Goal: Information Seeking & Learning: Learn about a topic

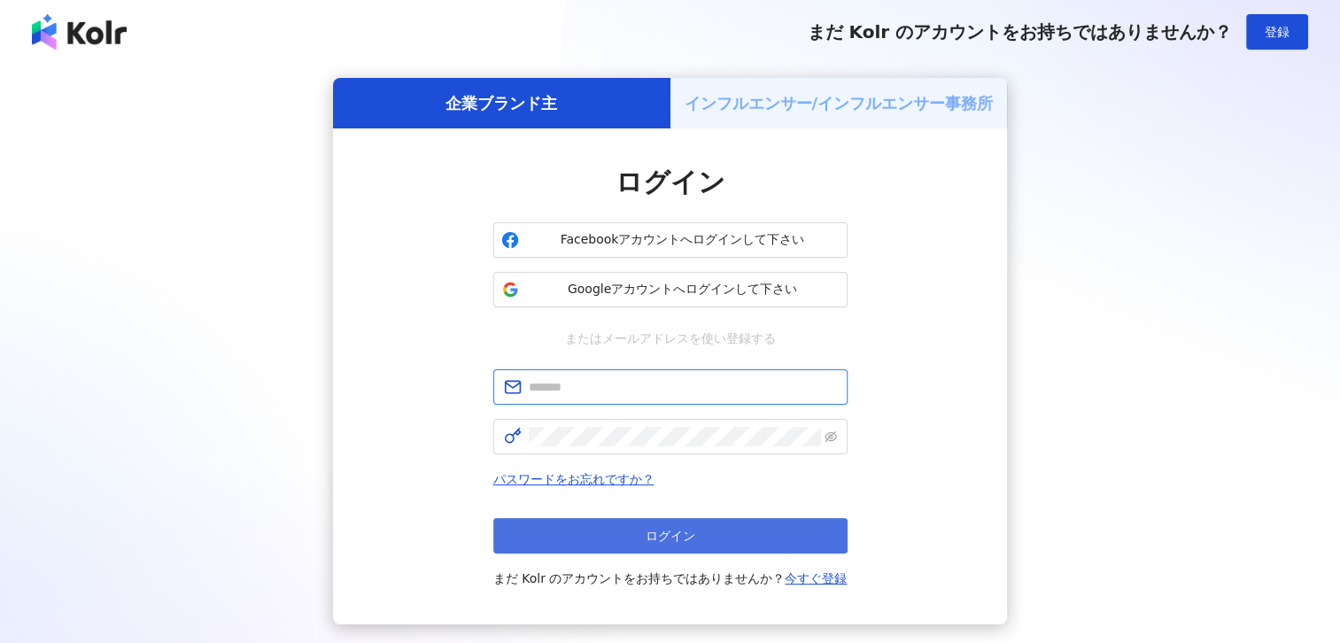
type input "**********"
click at [602, 547] on button "ログイン" at bounding box center [670, 535] width 354 height 35
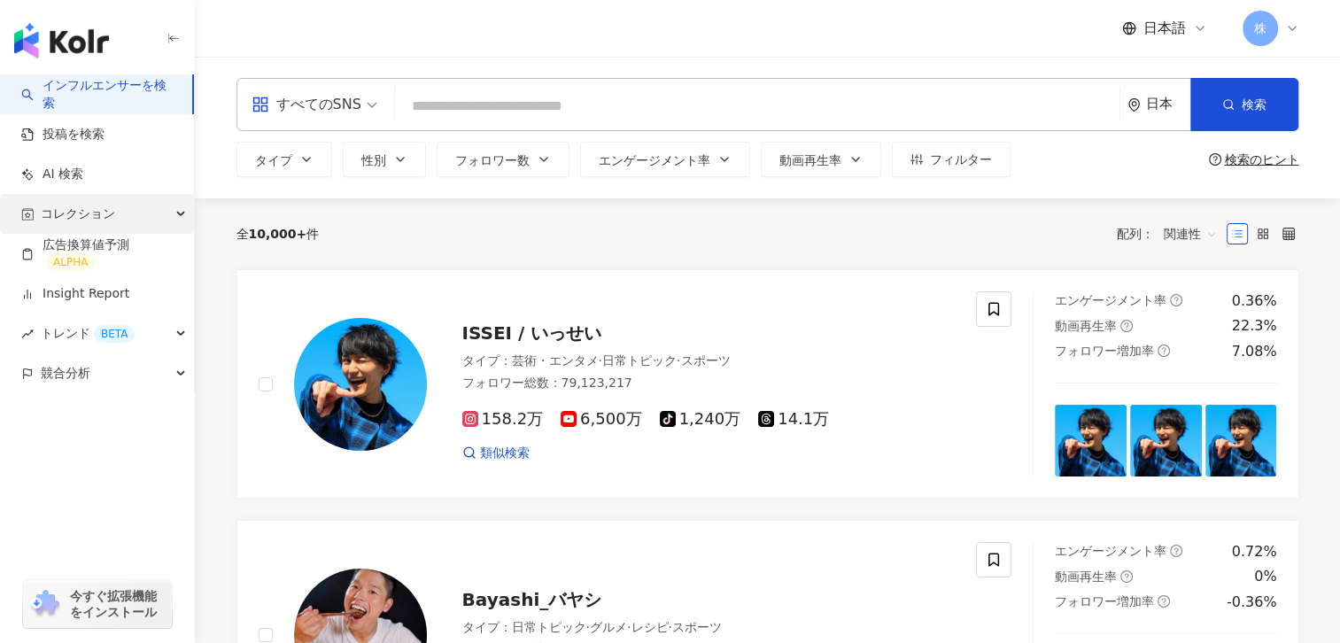
click at [85, 207] on span "コレクション" at bounding box center [78, 214] width 74 height 40
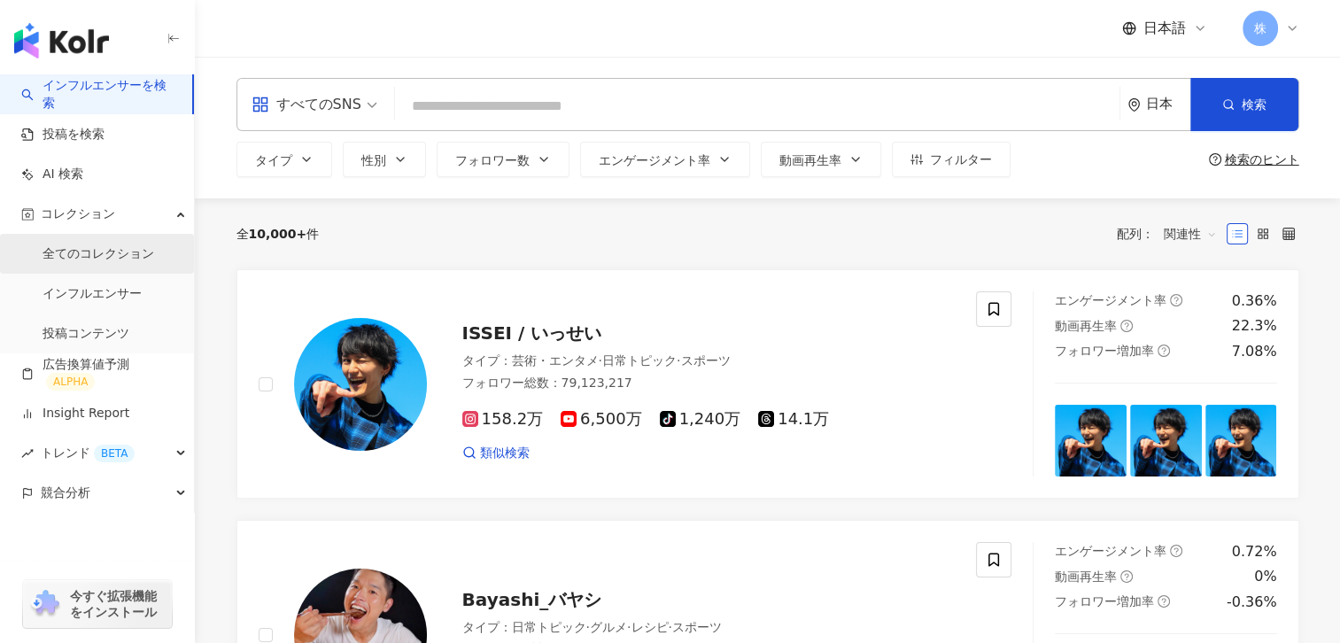
click at [77, 248] on link "全てのコレクション" at bounding box center [99, 254] width 112 height 18
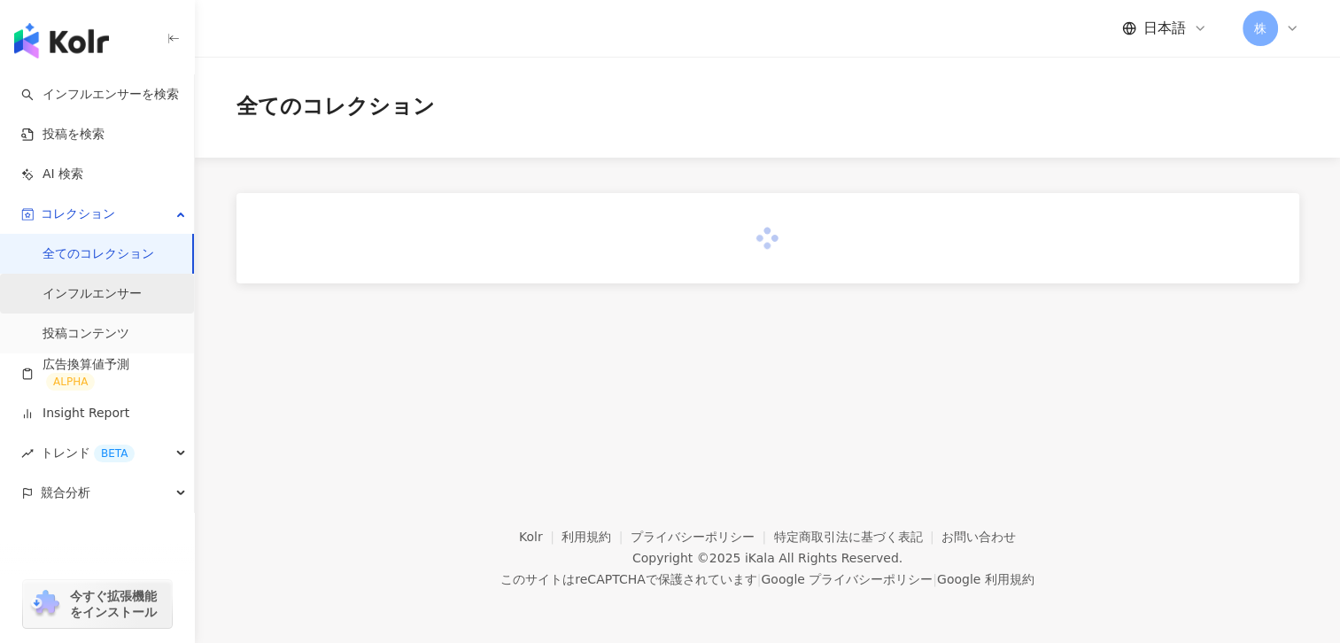
click at [68, 291] on link "インフルエンサー" at bounding box center [92, 294] width 99 height 18
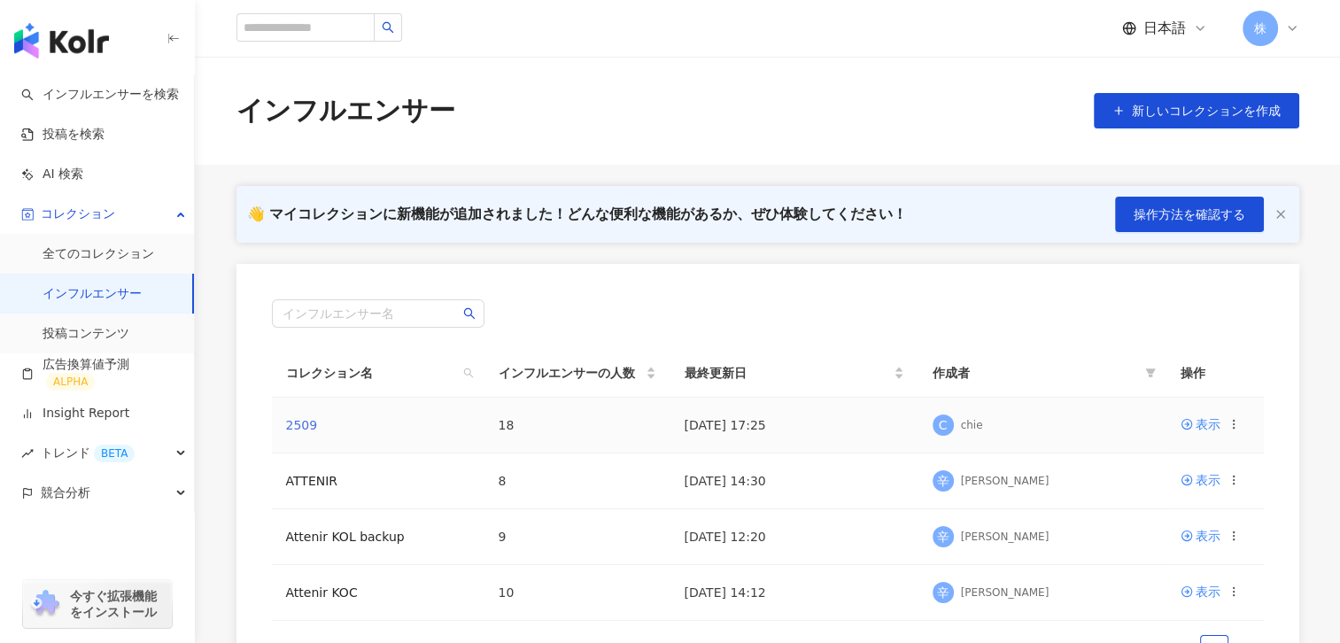
click at [301, 418] on link "2509" at bounding box center [302, 425] width 32 height 14
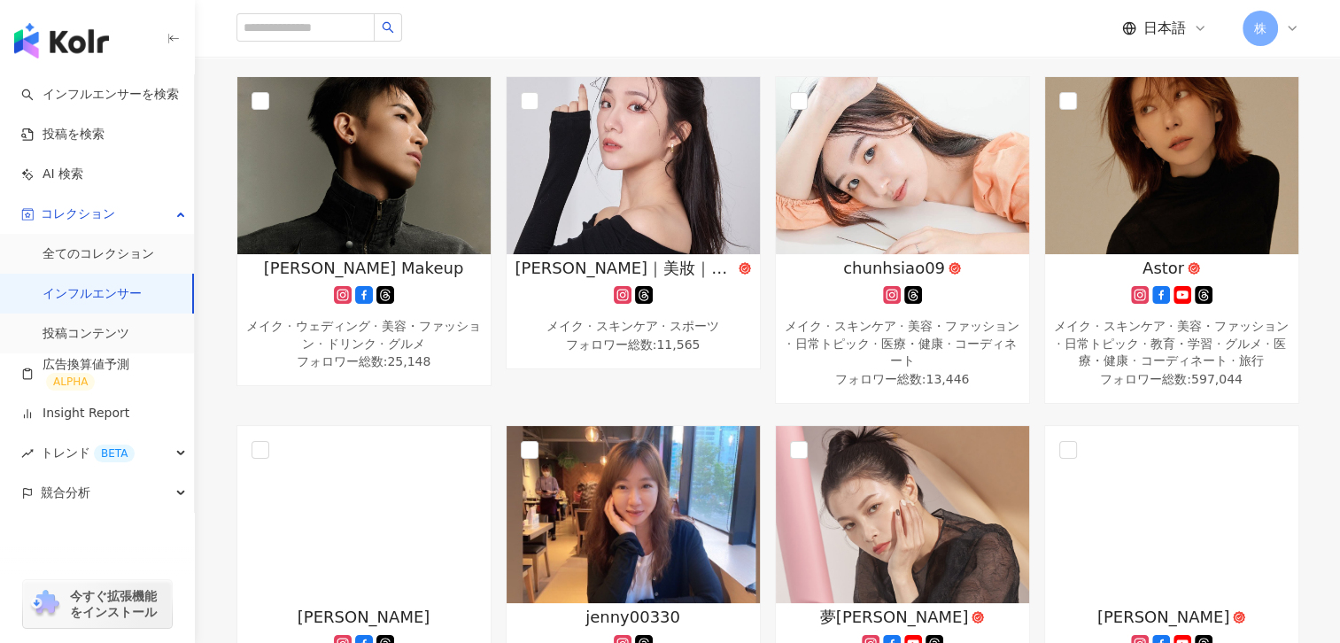
scroll to position [225, 0]
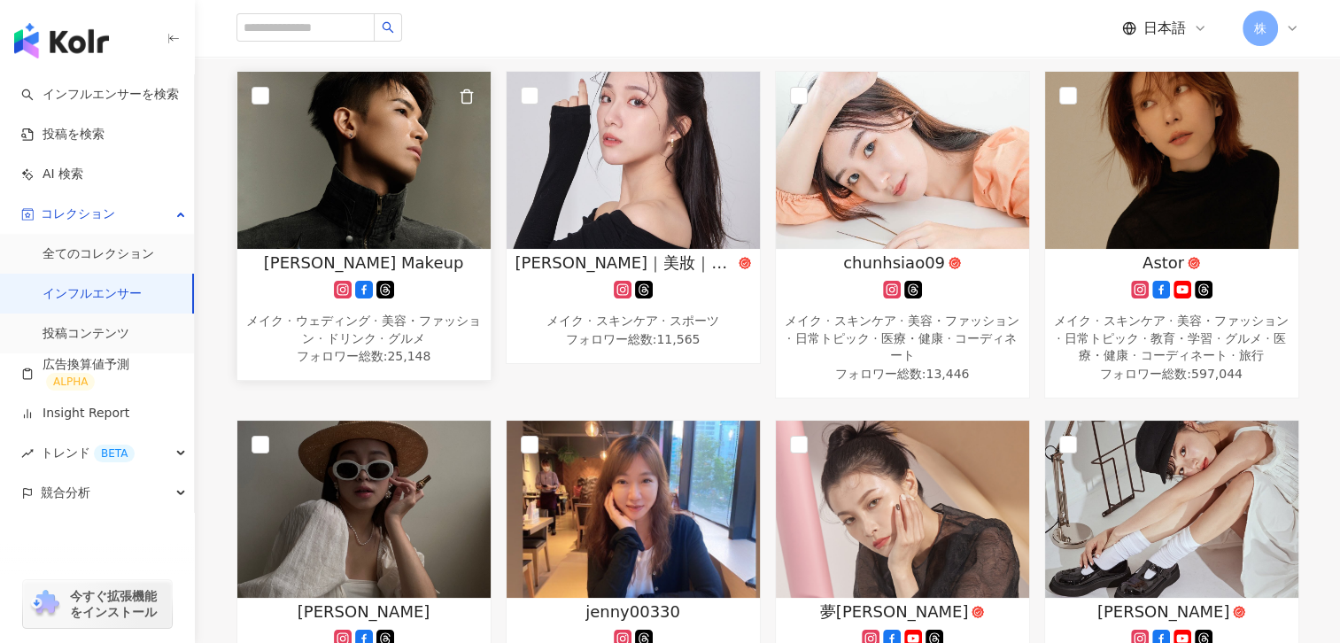
click at [343, 258] on span "[PERSON_NAME] Makeup" at bounding box center [364, 263] width 200 height 22
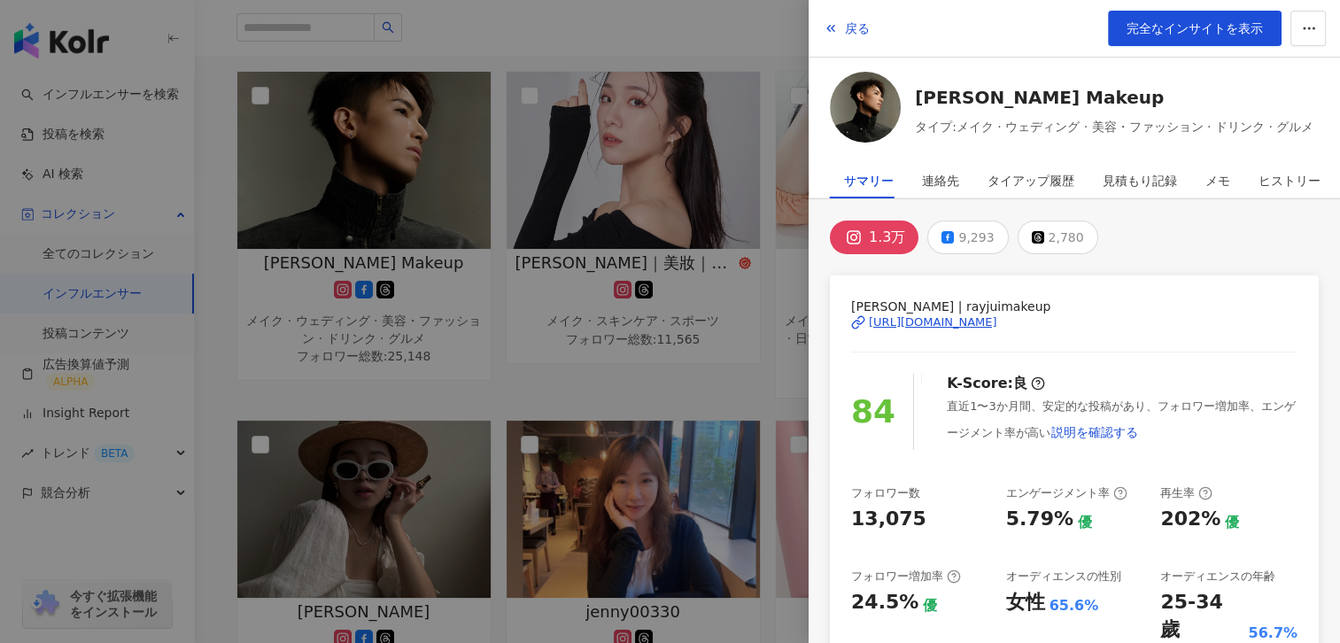
click at [380, 191] on div at bounding box center [670, 321] width 1340 height 643
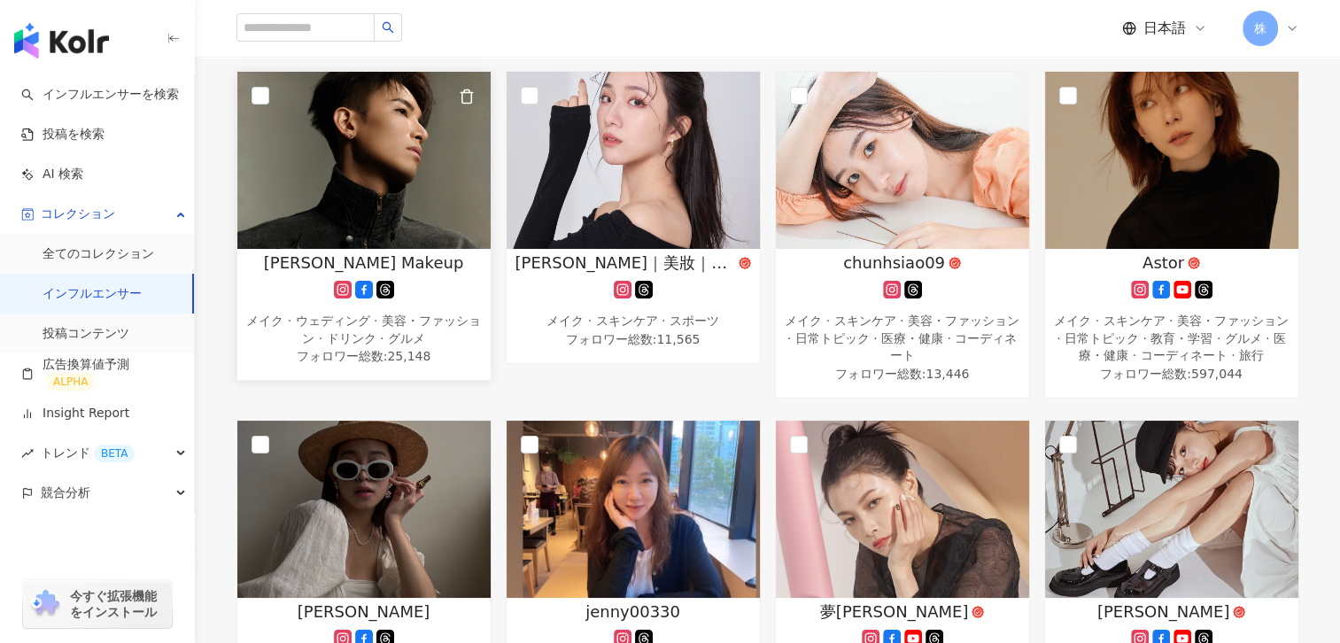
click at [352, 190] on img at bounding box center [363, 160] width 253 height 177
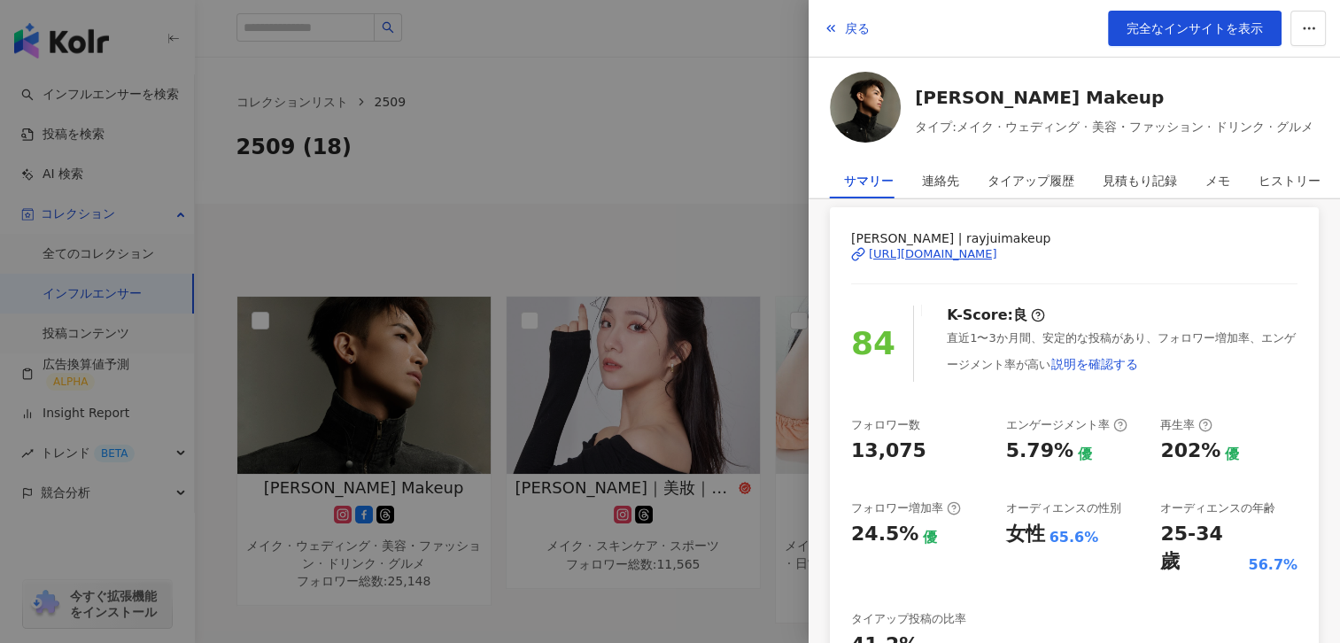
scroll to position [0, 0]
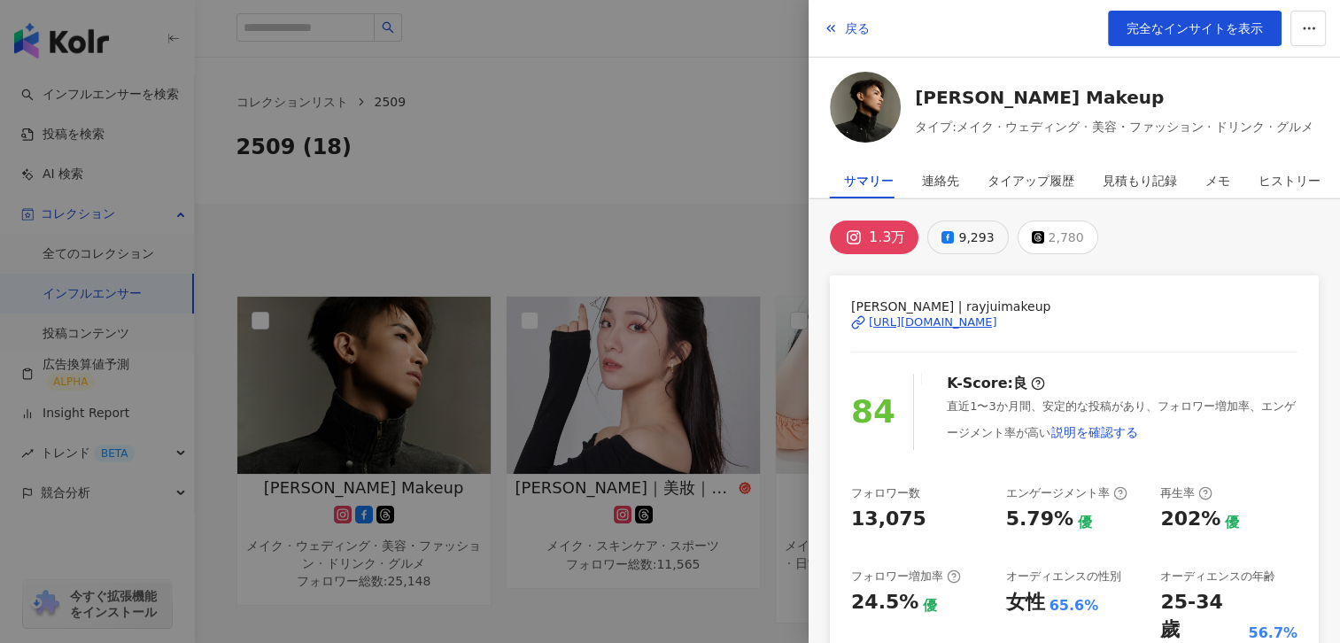
click at [952, 243] on button "9,293" at bounding box center [967, 238] width 81 height 34
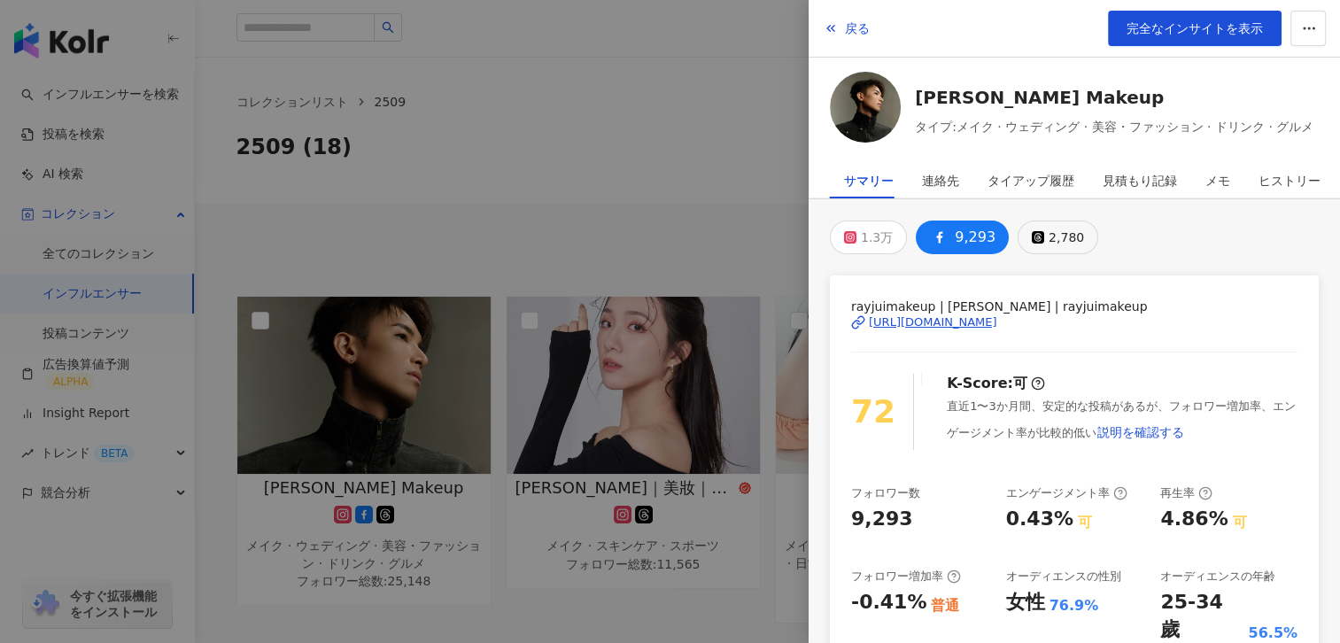
click at [1049, 239] on div "2,780" at bounding box center [1066, 237] width 35 height 25
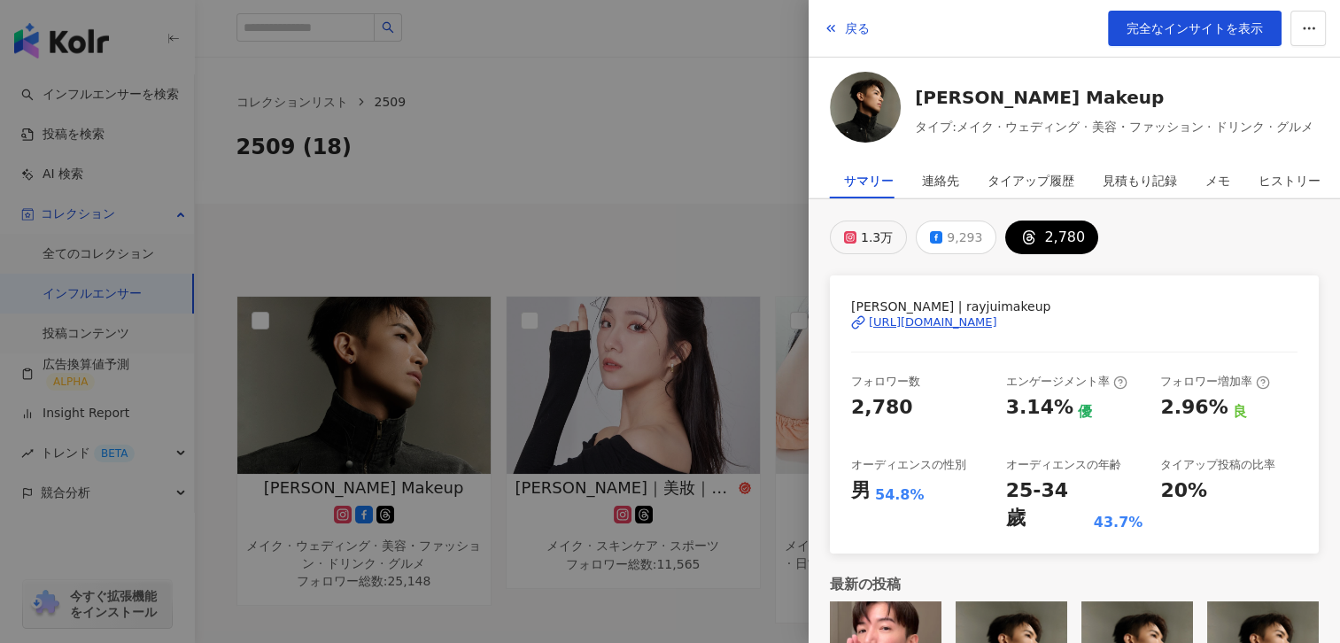
click at [872, 234] on div "1.3万" at bounding box center [877, 237] width 32 height 25
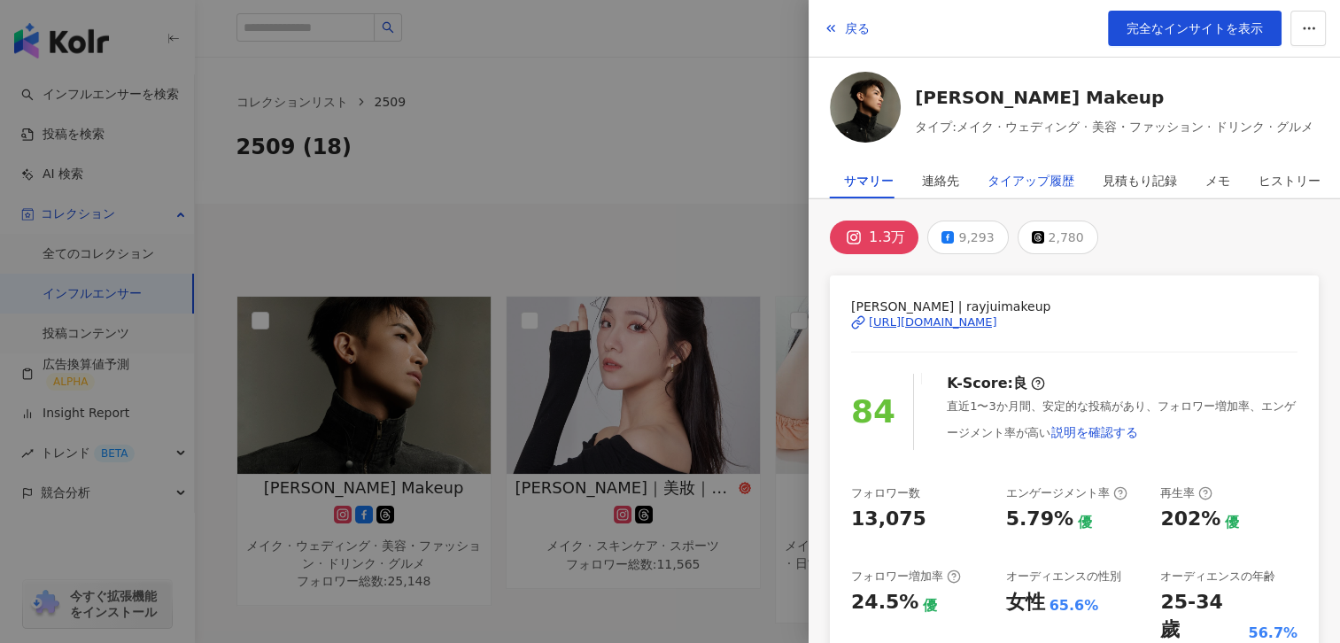
click at [1011, 182] on div "タイアップ履歴" at bounding box center [1031, 180] width 87 height 35
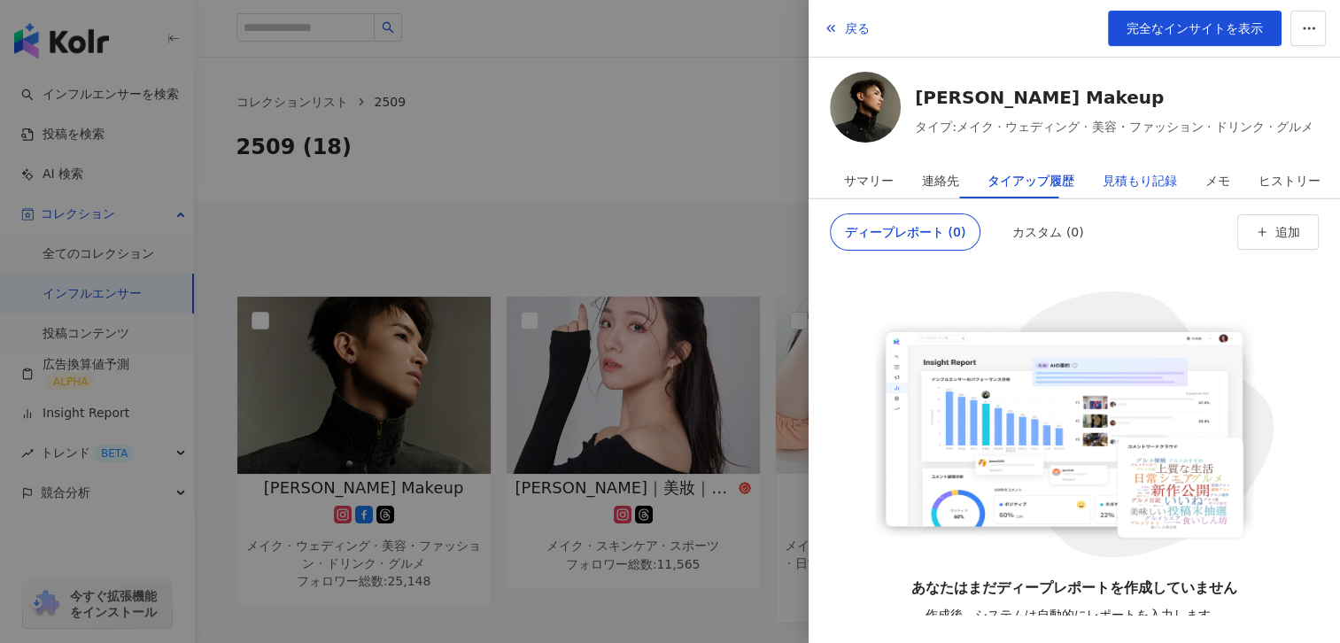
click at [1103, 188] on div "見積もり記録" at bounding box center [1140, 180] width 74 height 35
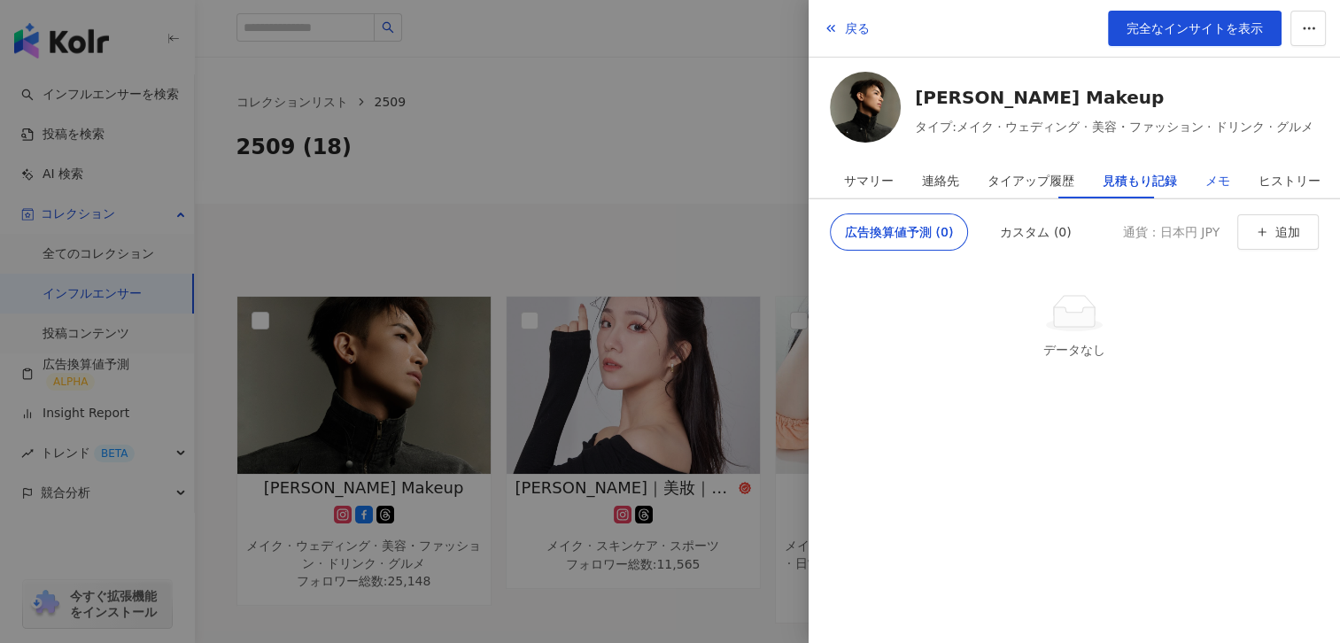
click at [1206, 183] on div "メモ" at bounding box center [1218, 180] width 25 height 35
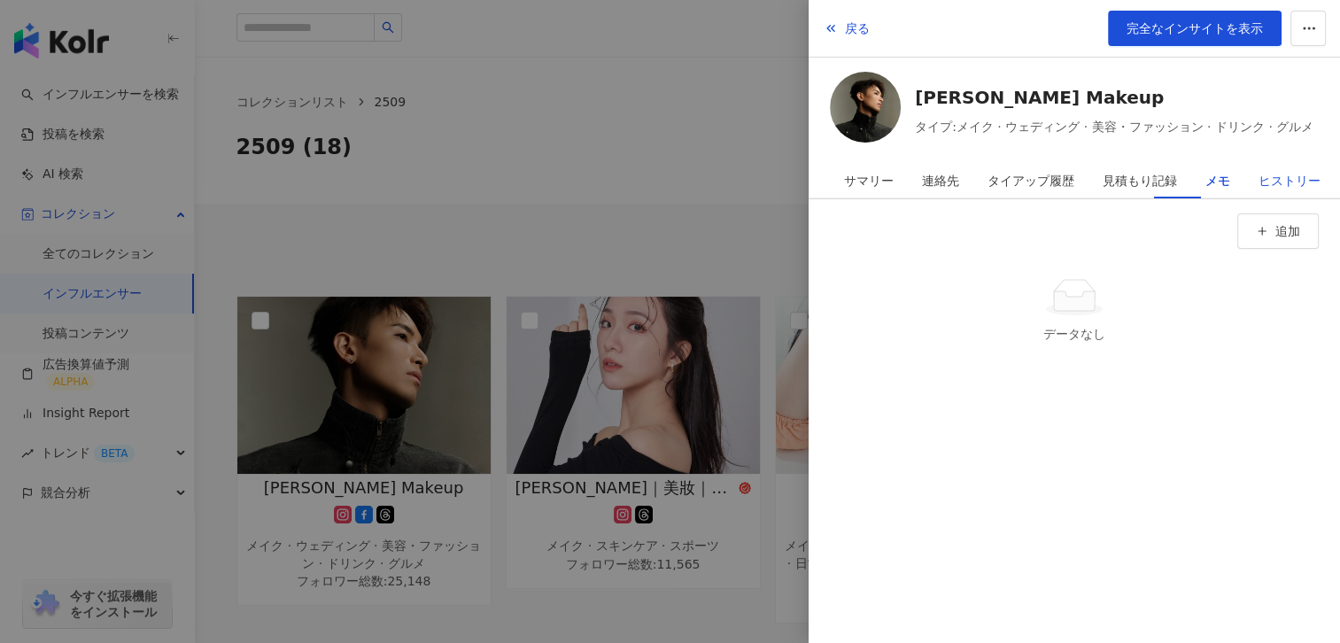
click at [1259, 175] on div "ヒストリー" at bounding box center [1290, 180] width 62 height 35
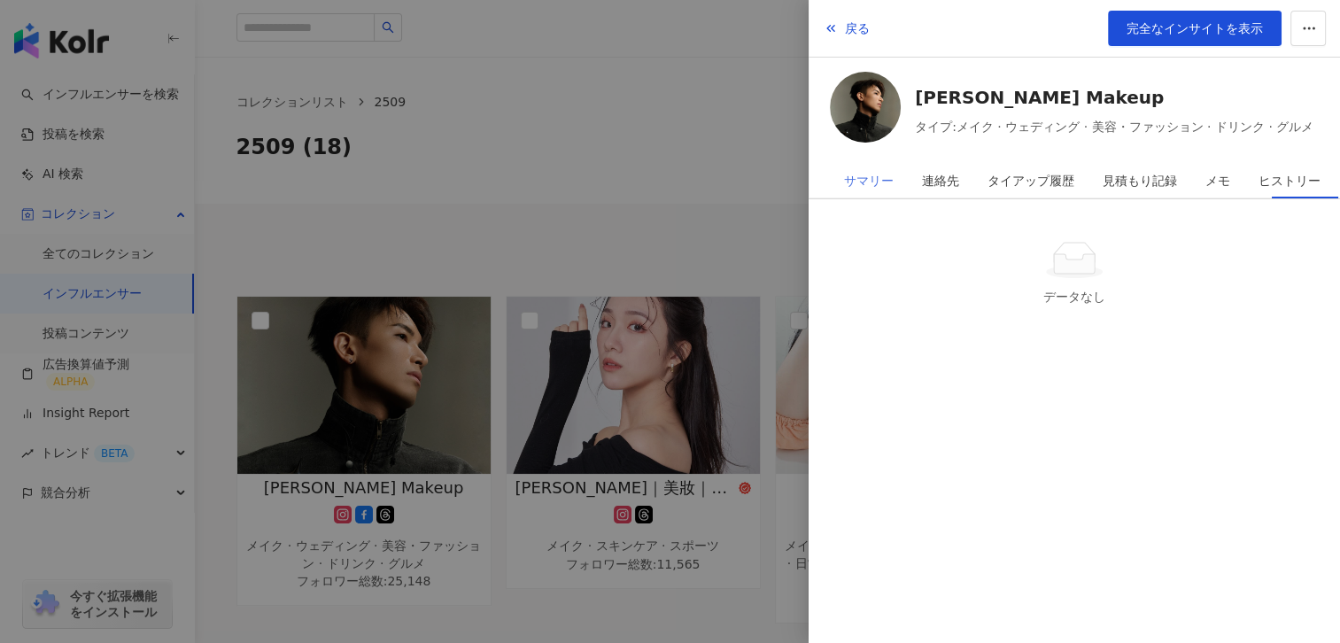
click at [842, 186] on div "サマリー" at bounding box center [869, 180] width 78 height 35
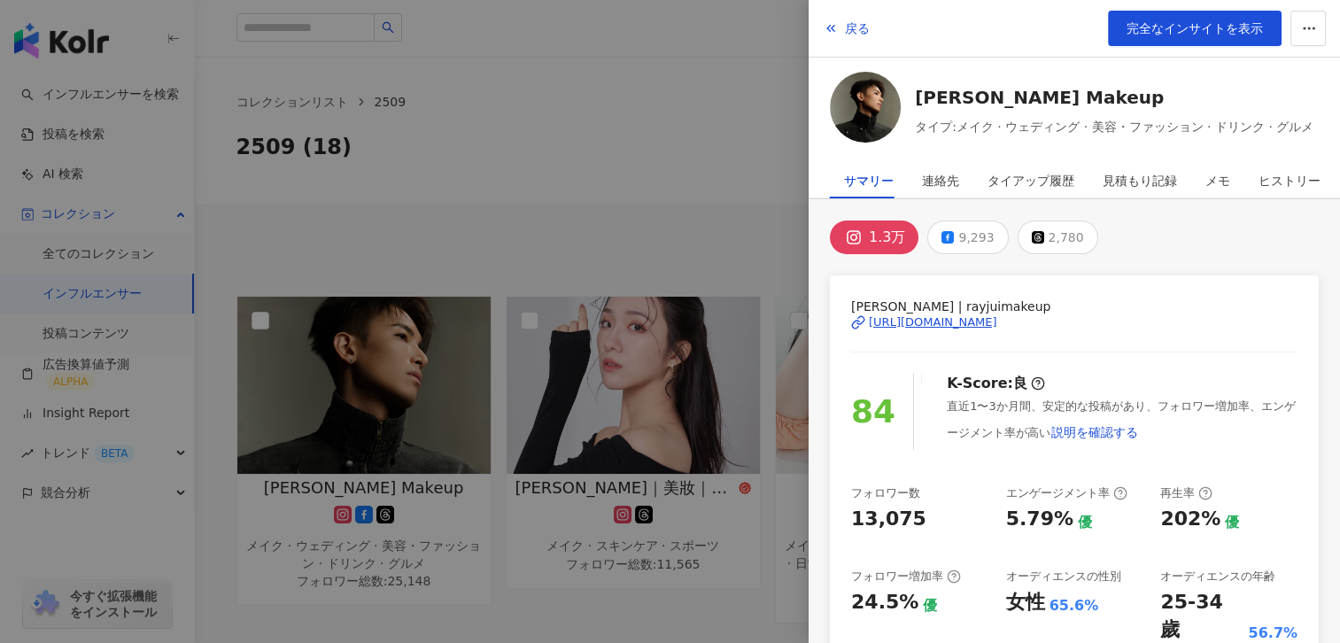
click at [997, 322] on div "[URL][DOMAIN_NAME]" at bounding box center [933, 322] width 128 height 16
click at [694, 174] on div at bounding box center [670, 321] width 1340 height 643
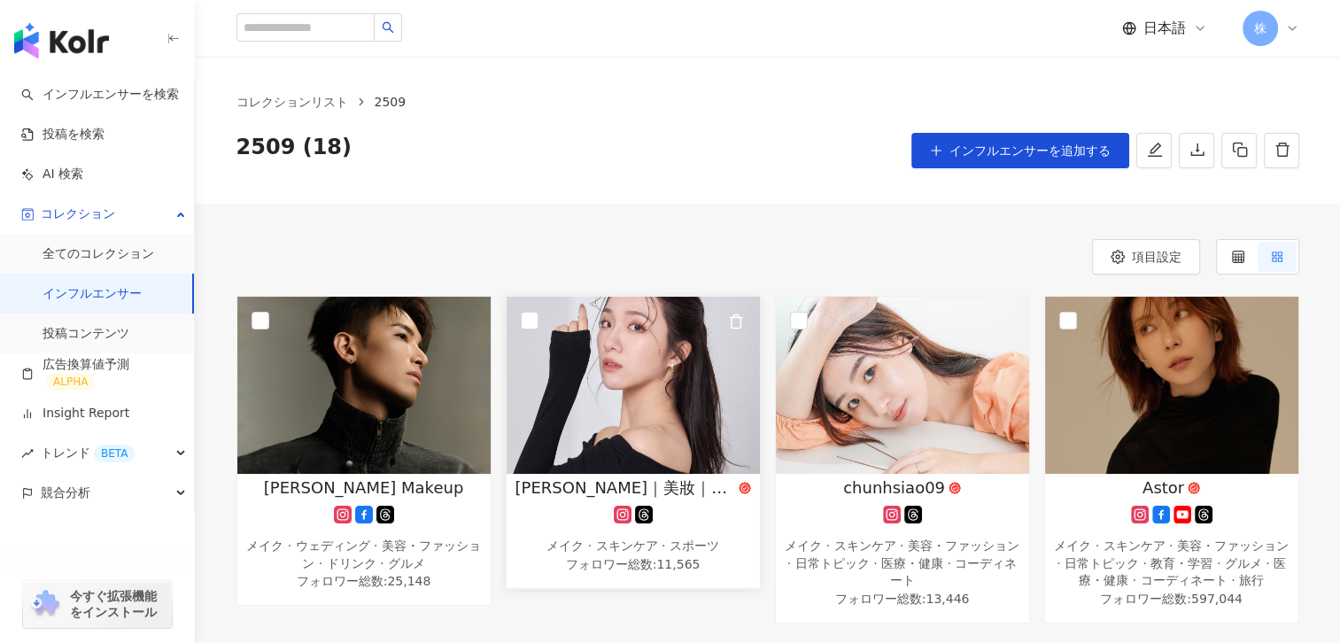
click at [547, 484] on span "[PERSON_NAME]｜美妝｜護膚｜穿搭" at bounding box center [626, 488] width 220 height 22
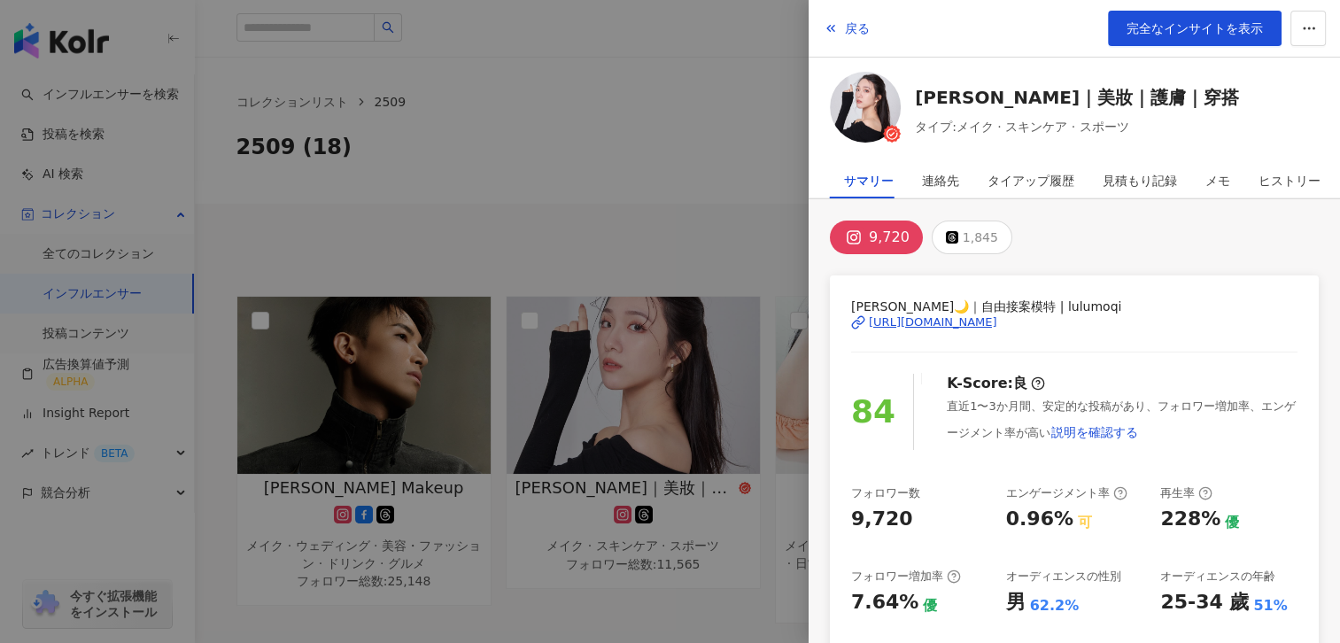
click at [951, 320] on div "[URL][DOMAIN_NAME]" at bounding box center [933, 322] width 128 height 16
click at [663, 158] on div at bounding box center [670, 321] width 1340 height 643
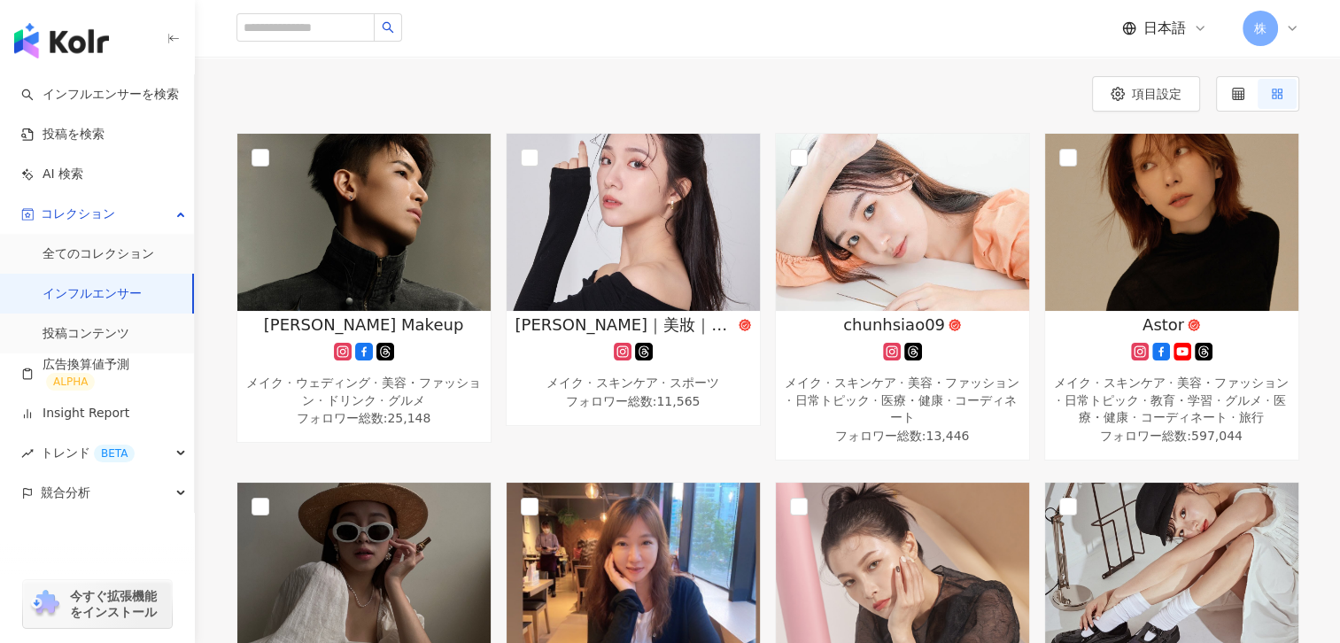
scroll to position [191, 0]
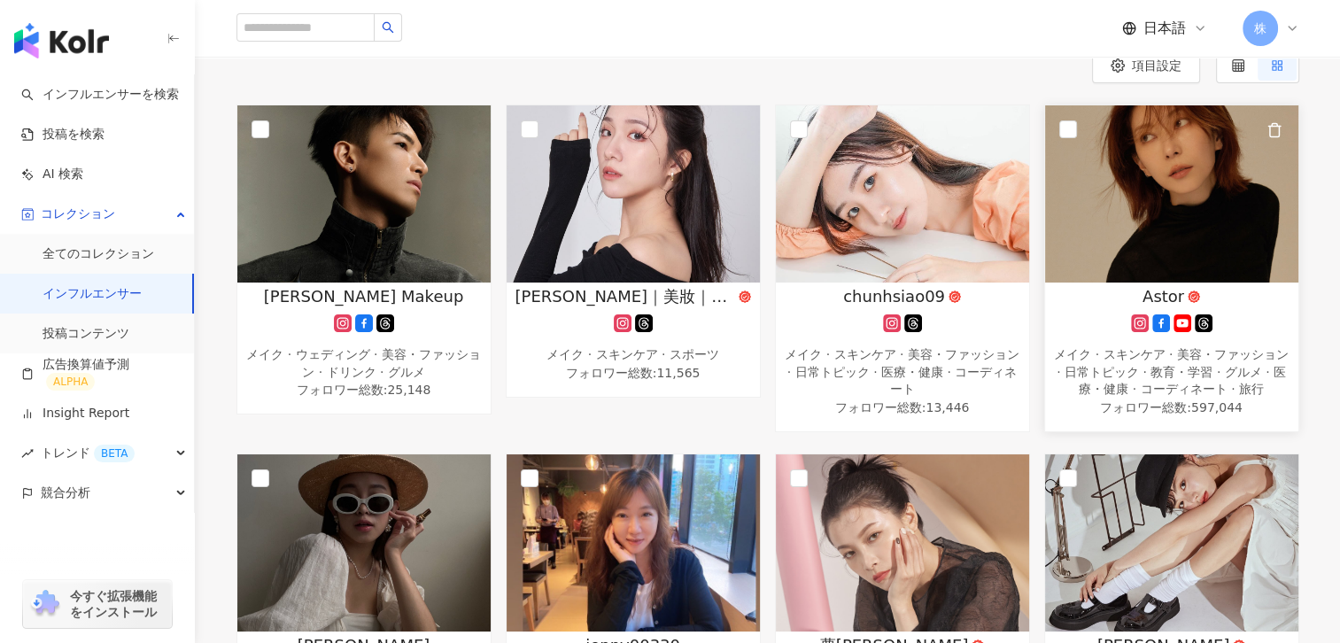
click at [1103, 294] on div "Astor" at bounding box center [1172, 296] width 236 height 22
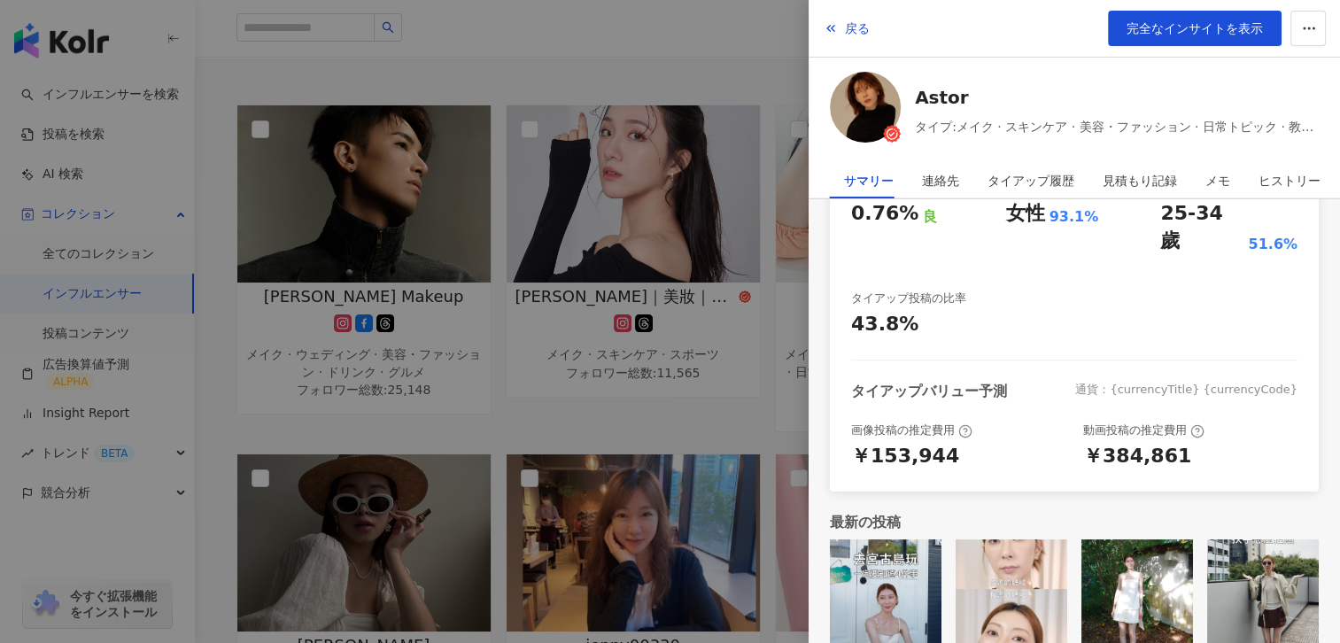
scroll to position [0, 0]
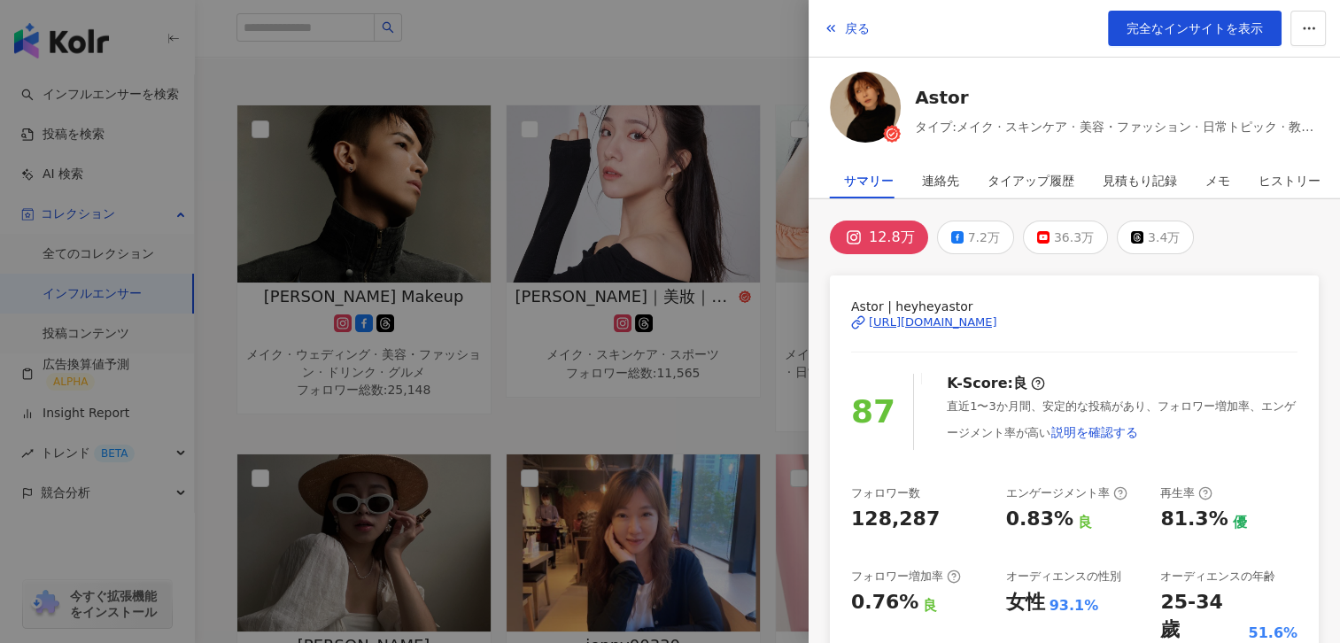
click at [985, 322] on div "[URL][DOMAIN_NAME]" at bounding box center [933, 322] width 128 height 16
click at [493, 438] on div at bounding box center [670, 321] width 1340 height 643
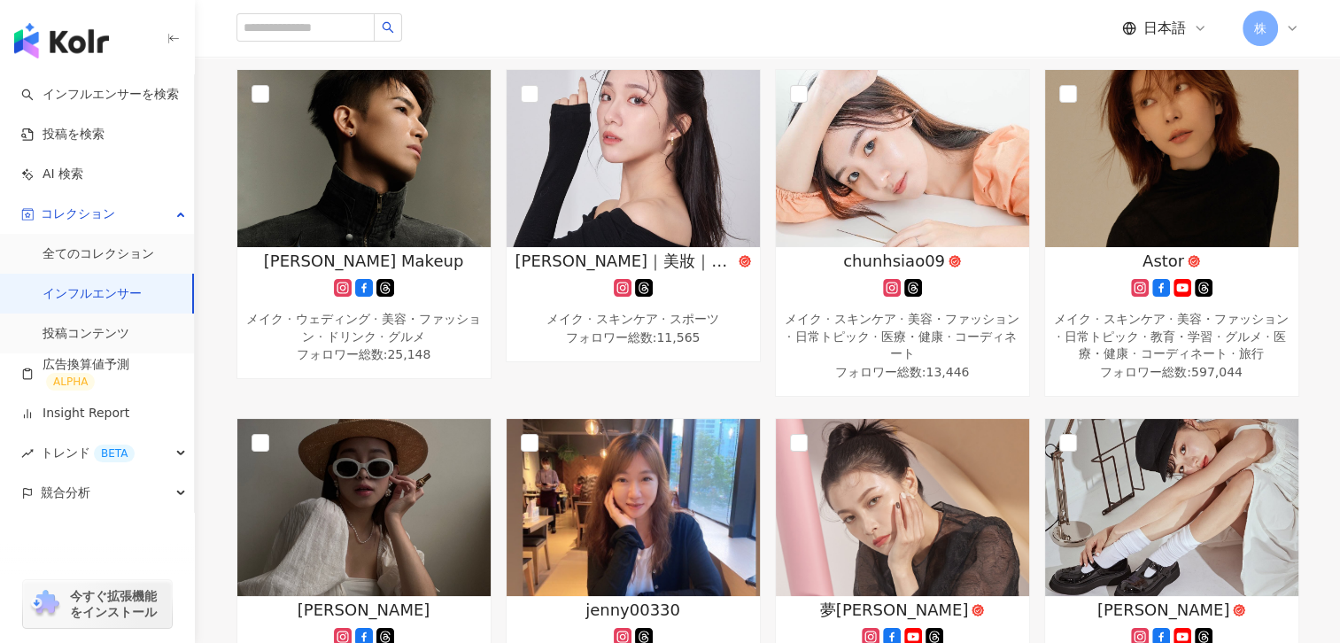
scroll to position [191, 0]
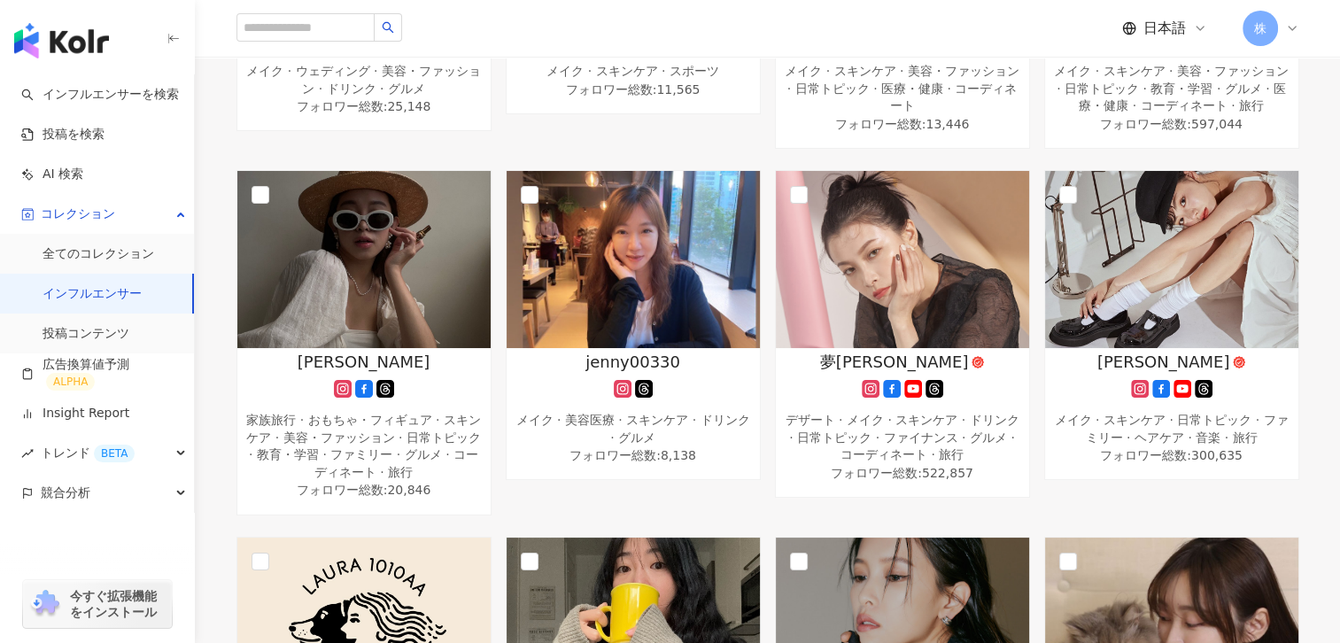
scroll to position [510, 0]
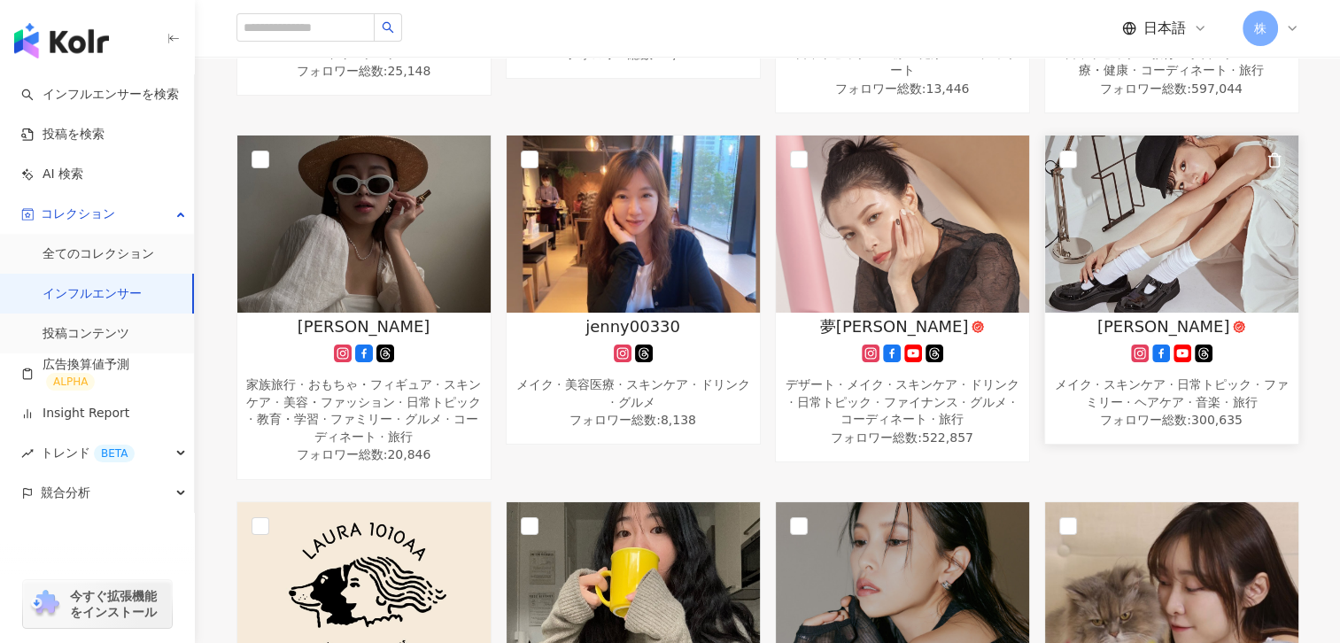
click at [1088, 339] on div "[PERSON_NAME] メイク · スキンケア · 日常トピック · ファミリー · ヘアケア · 音楽 · 旅行 フォロワー総数 : 300,635" at bounding box center [1171, 373] width 253 height 116
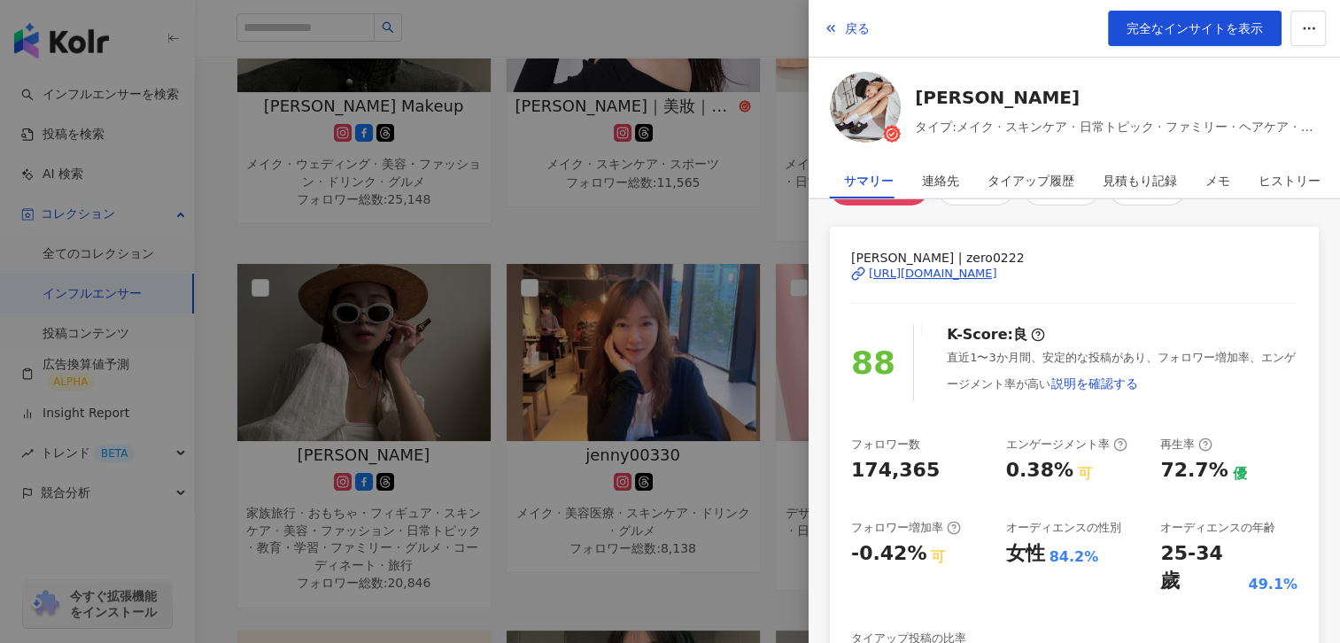
scroll to position [0, 0]
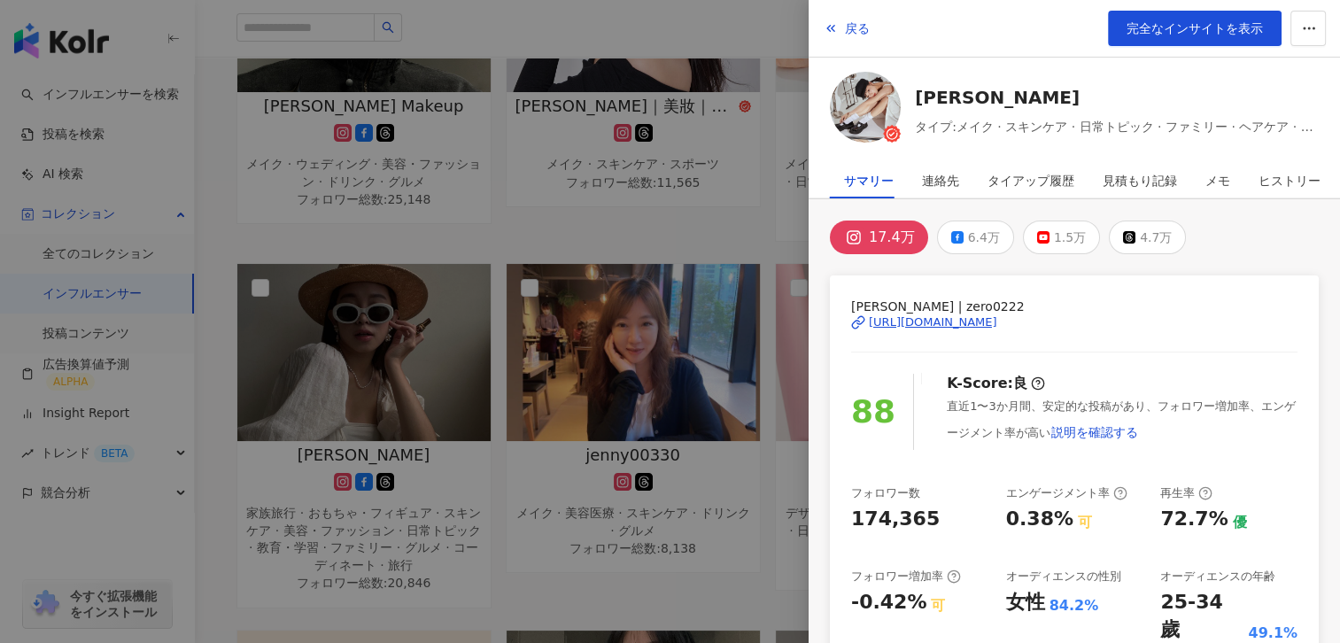
click at [922, 319] on div "[URL][DOMAIN_NAME]" at bounding box center [933, 322] width 128 height 16
click at [644, 229] on div at bounding box center [670, 321] width 1340 height 643
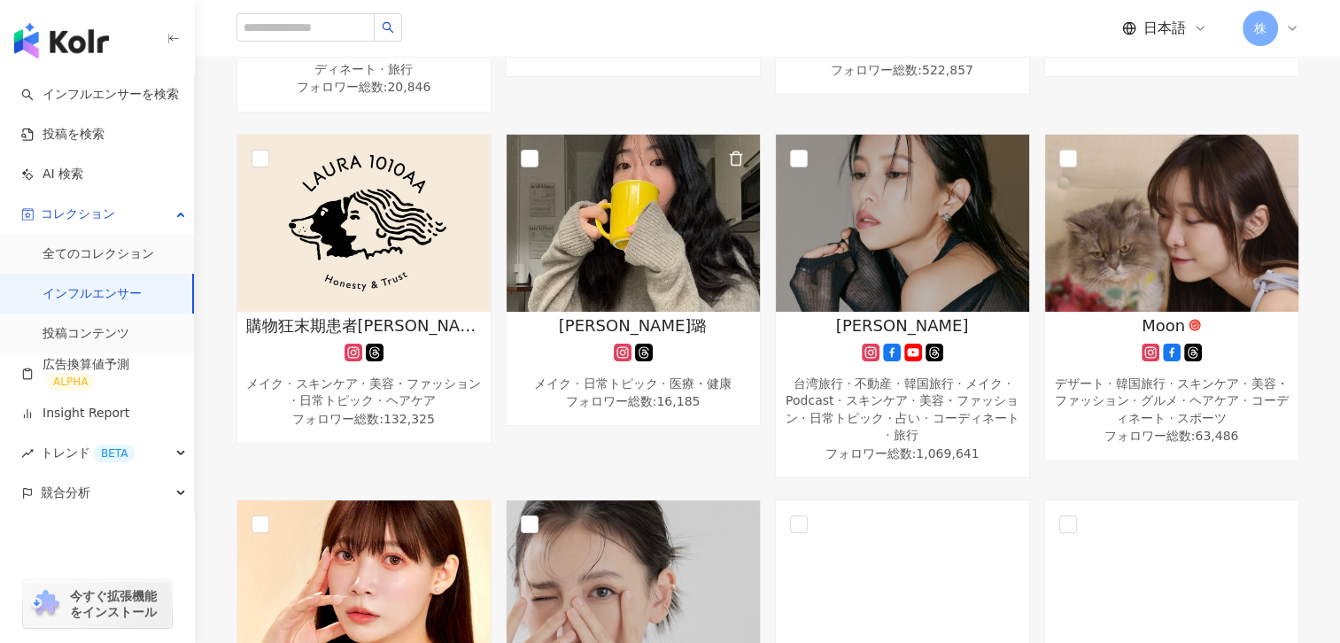
scroll to position [913, 0]
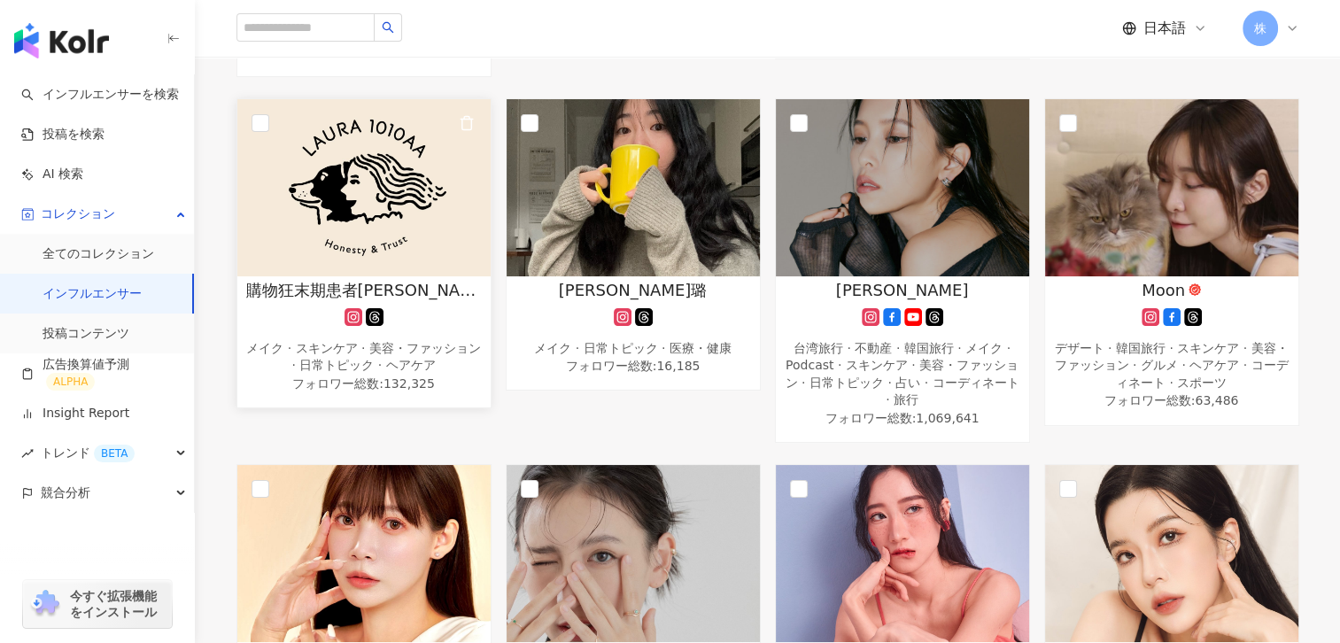
click at [370, 279] on span "購物狂末期患者[PERSON_NAME]" at bounding box center [364, 290] width 236 height 22
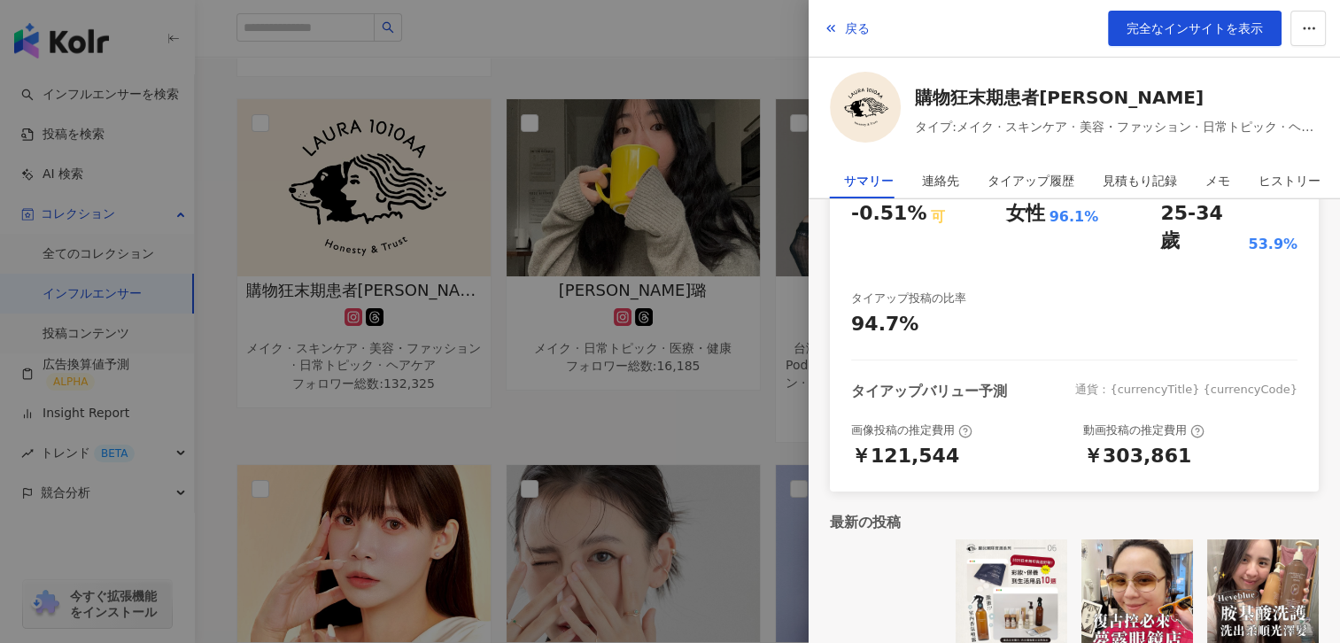
scroll to position [0, 0]
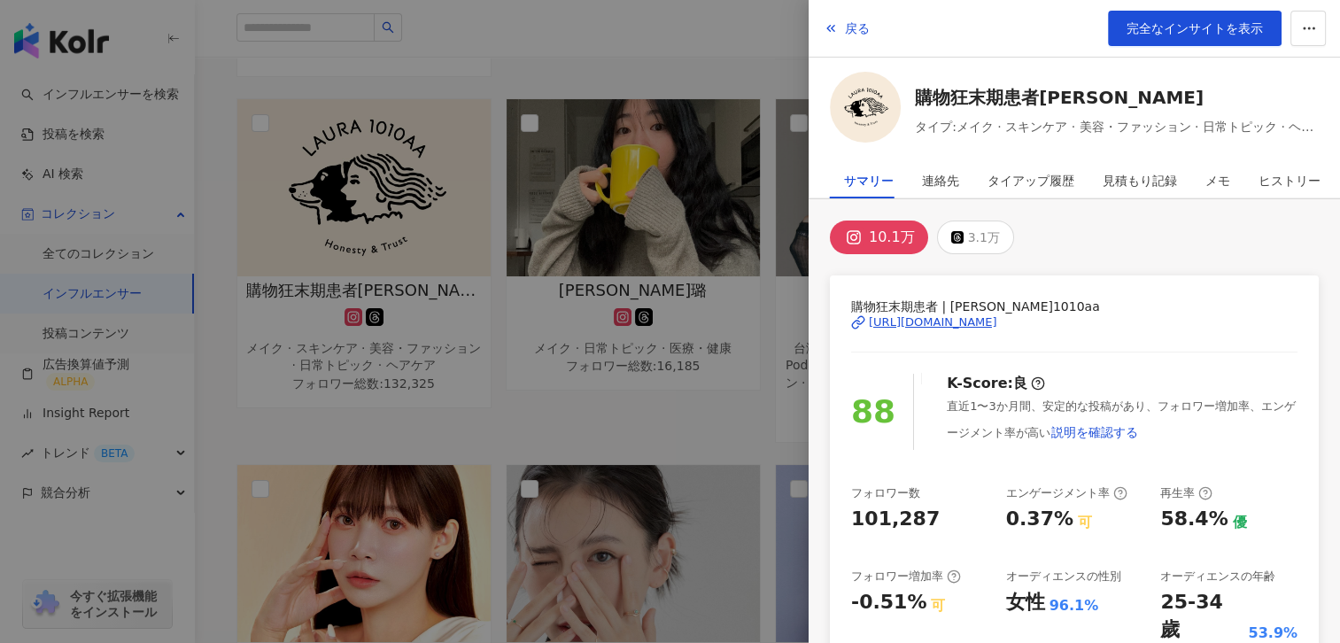
click at [927, 320] on div "[URL][DOMAIN_NAME]" at bounding box center [933, 322] width 128 height 16
click at [581, 398] on div at bounding box center [670, 321] width 1340 height 643
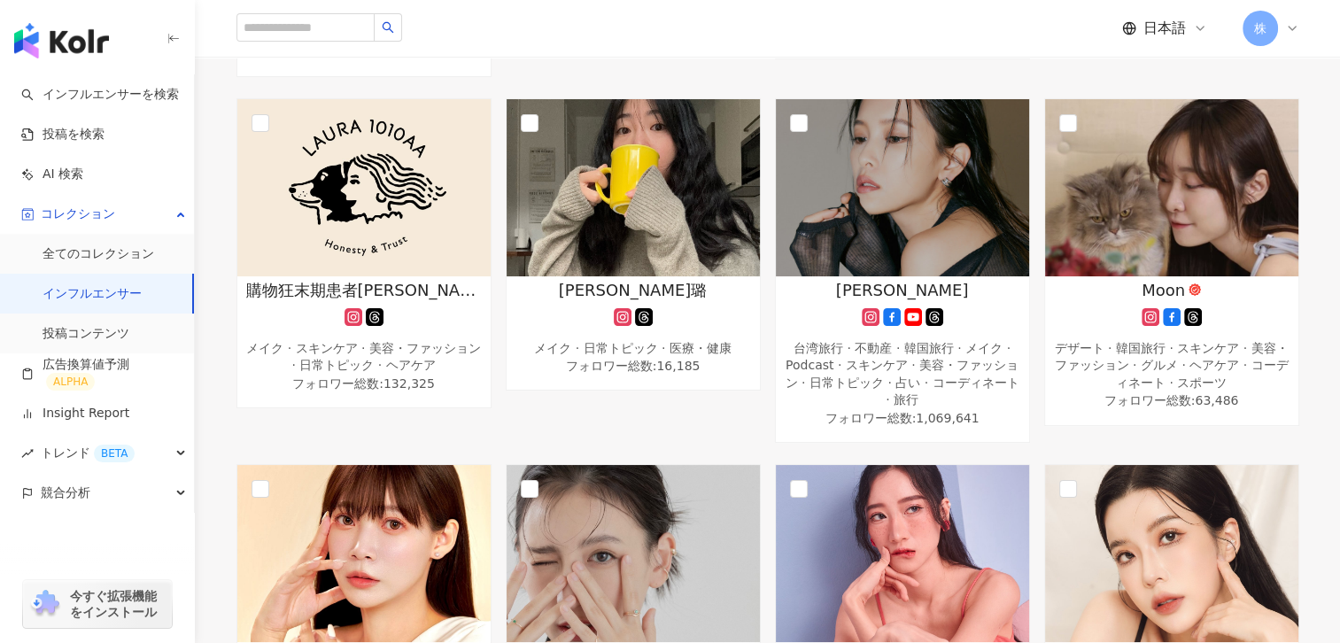
scroll to position [949, 0]
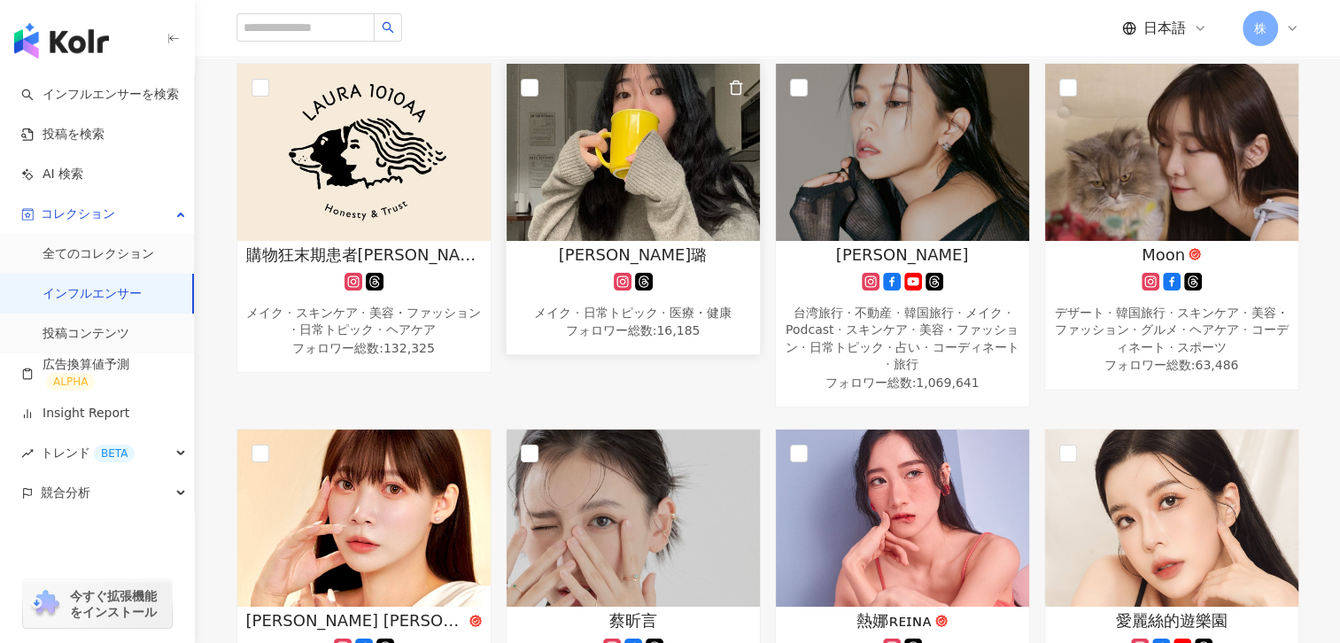
click at [600, 244] on span "[PERSON_NAME]璐" at bounding box center [633, 255] width 149 height 22
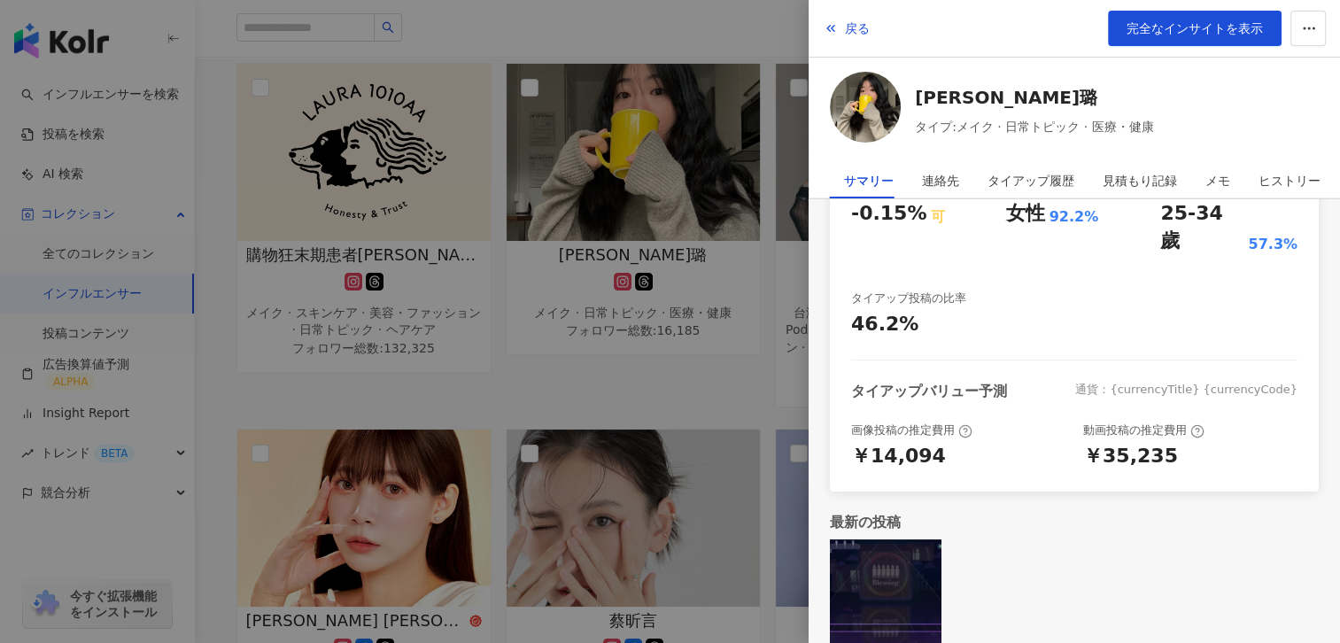
scroll to position [0, 0]
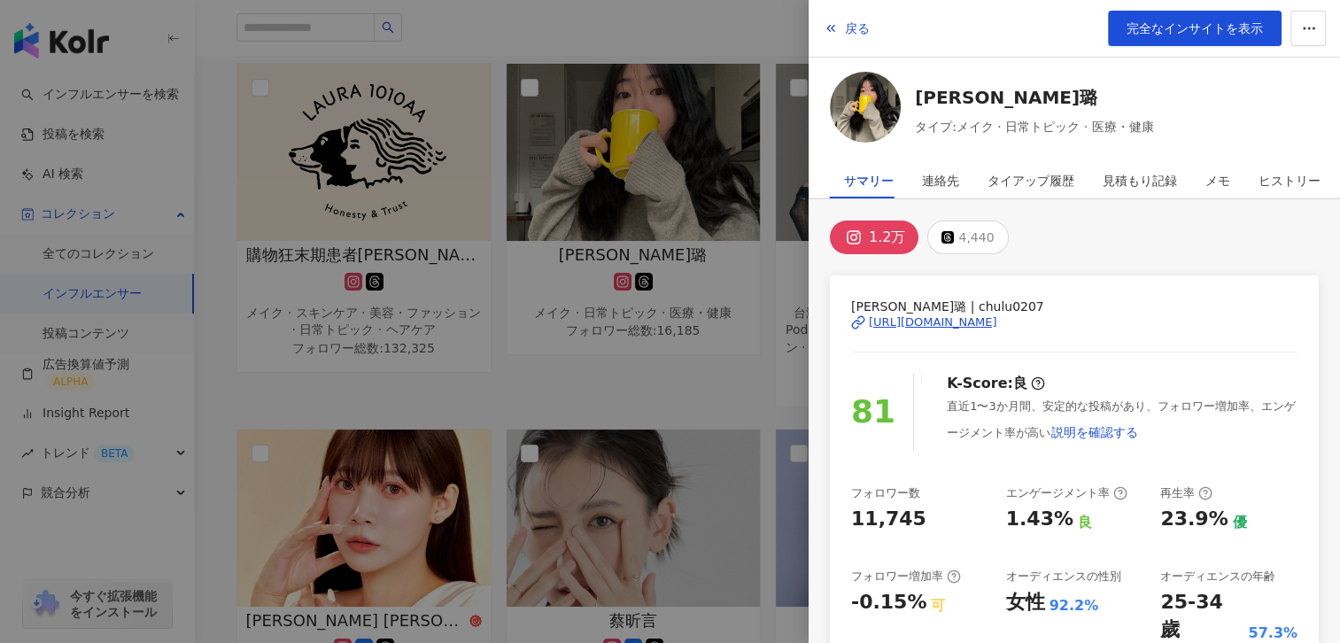
click at [945, 326] on div "[URL][DOMAIN_NAME]" at bounding box center [933, 322] width 128 height 16
click at [687, 372] on div at bounding box center [670, 321] width 1340 height 643
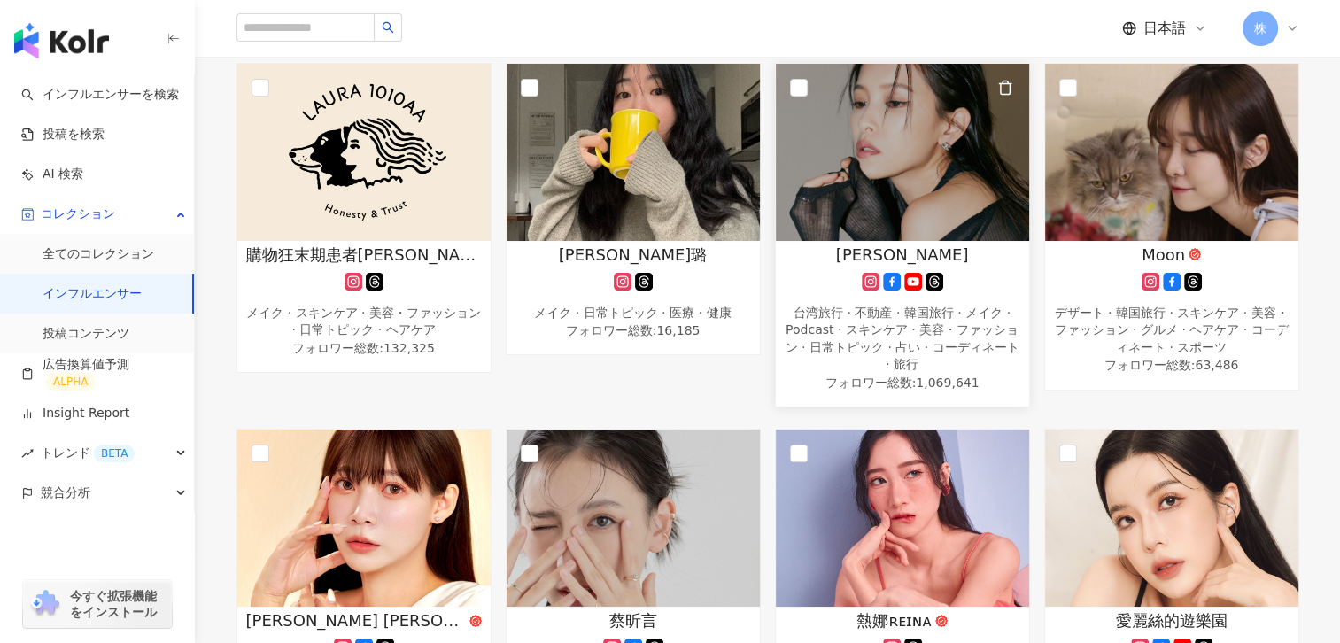
click at [893, 244] on span "[PERSON_NAME]" at bounding box center [902, 255] width 133 height 22
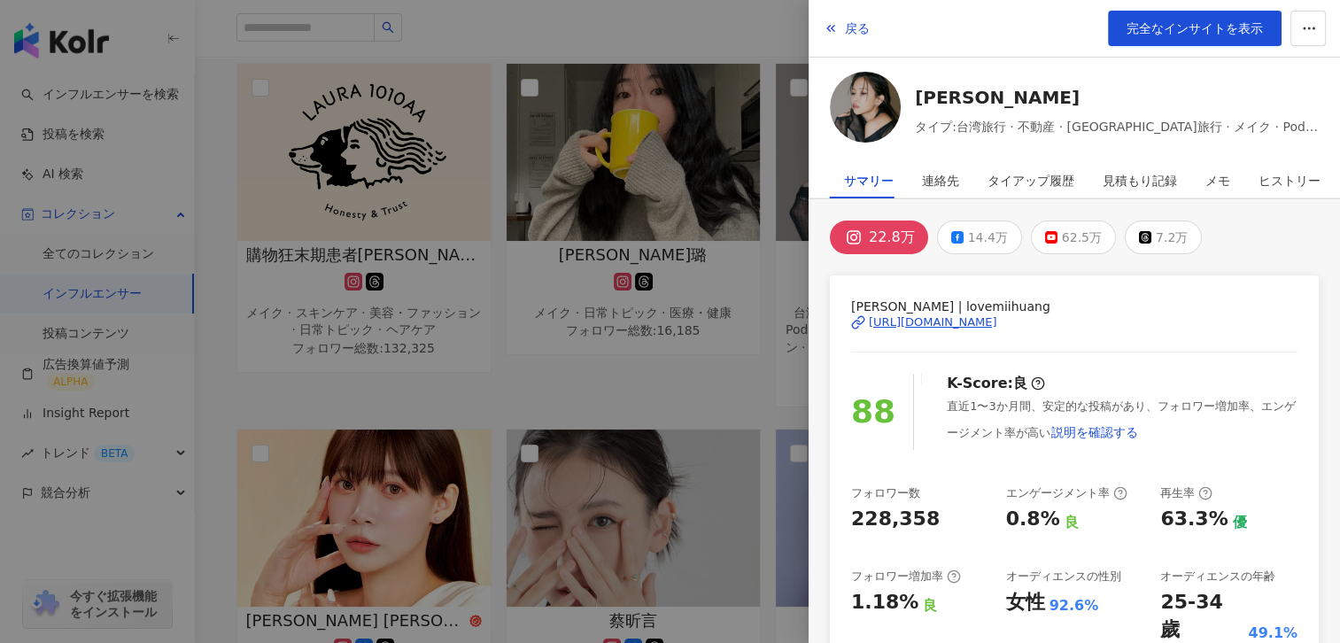
click at [997, 322] on div "[URL][DOMAIN_NAME]" at bounding box center [933, 322] width 128 height 16
click at [706, 373] on div at bounding box center [670, 321] width 1340 height 643
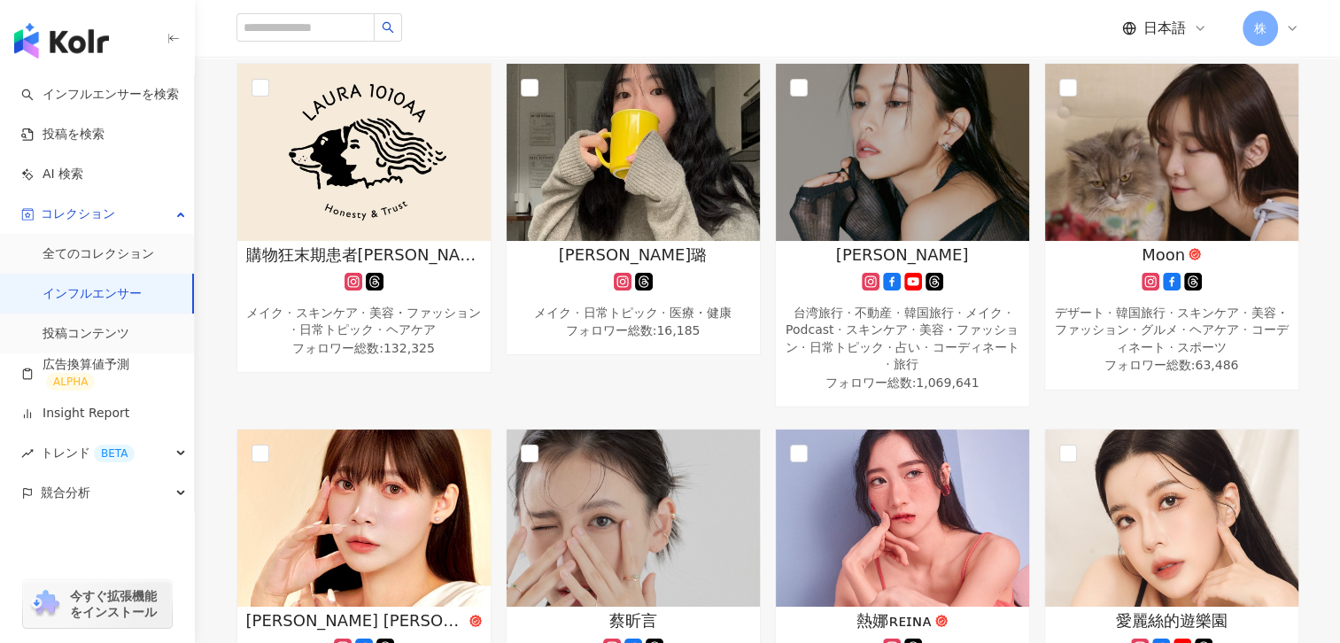
click at [583, 366] on div "[PERSON_NAME] · 日常トピック · 医療・健康 フォロワー総数 : 16,185" at bounding box center [633, 235] width 269 height 345
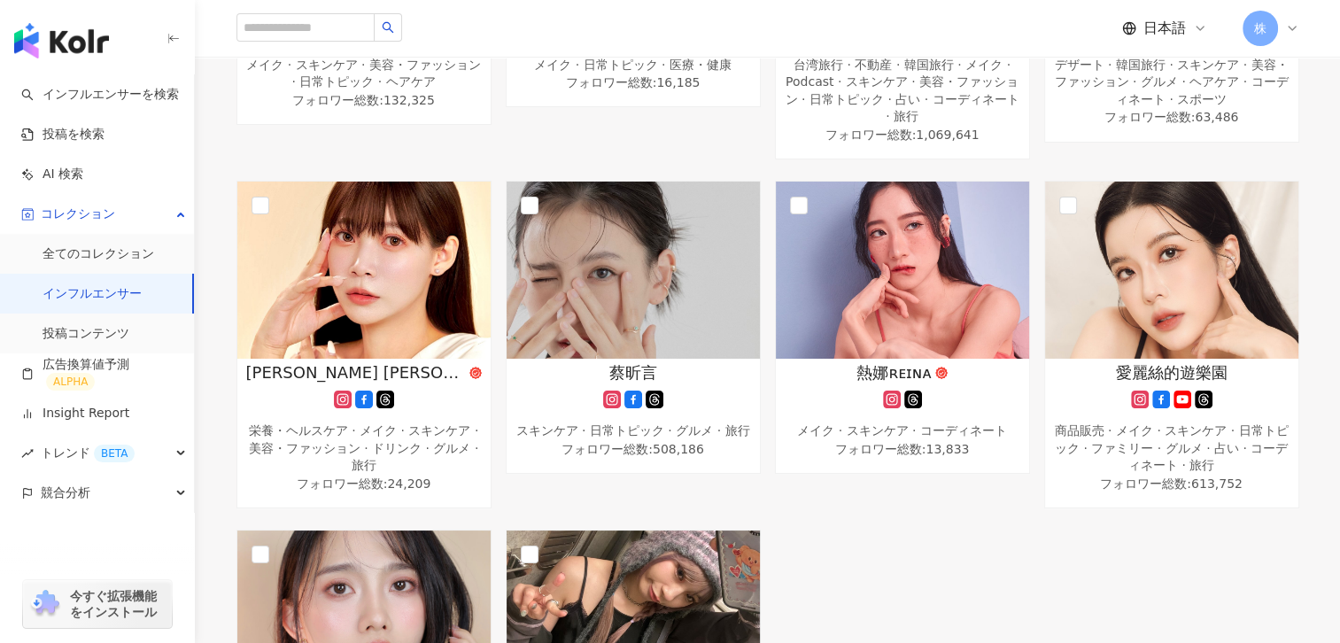
scroll to position [1232, 0]
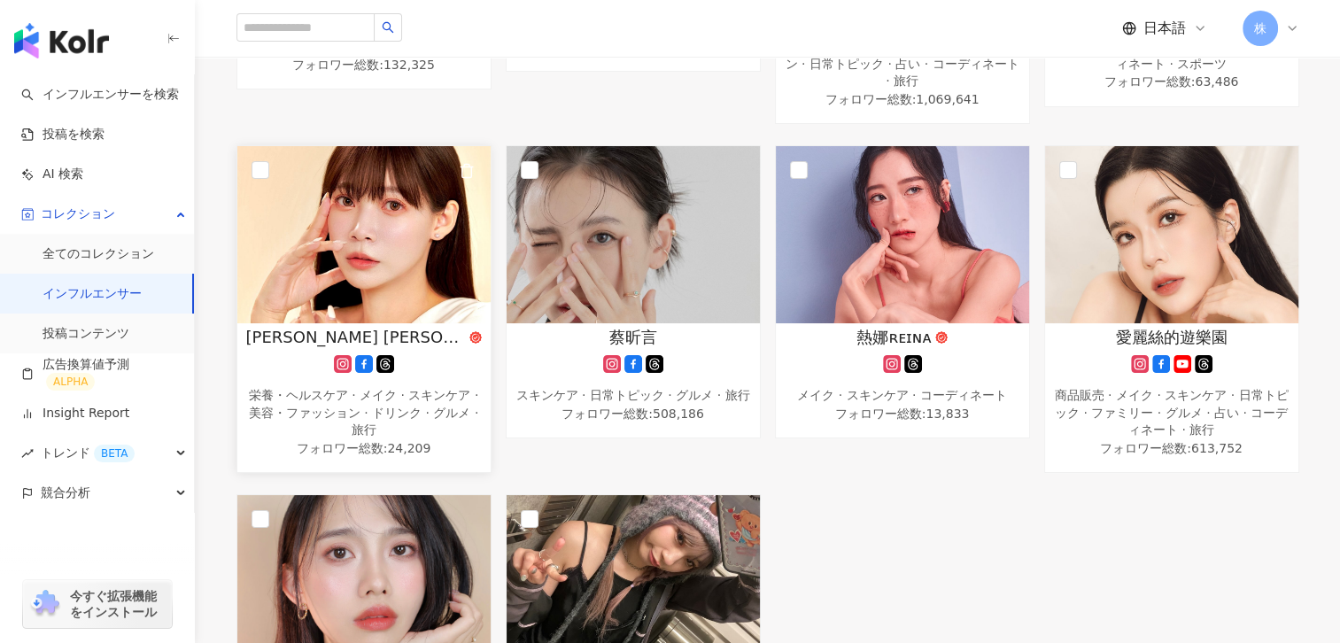
click at [337, 326] on span "[PERSON_NAME] [PERSON_NAME]" at bounding box center [356, 337] width 220 height 22
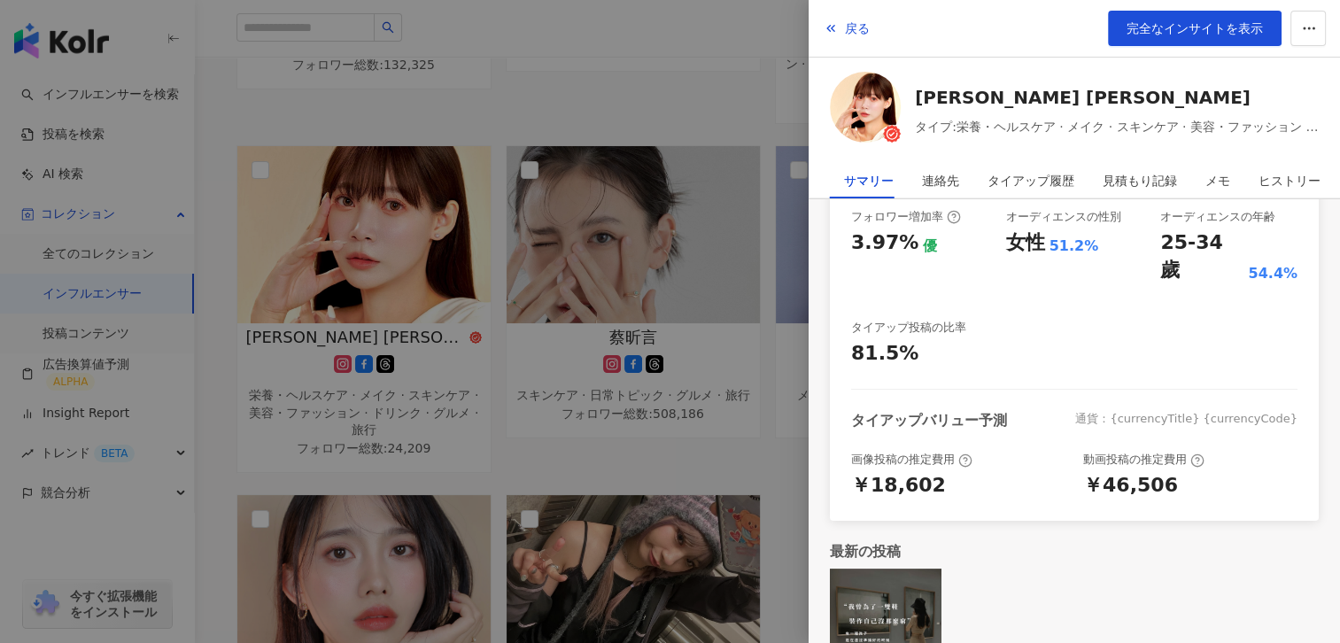
scroll to position [0, 0]
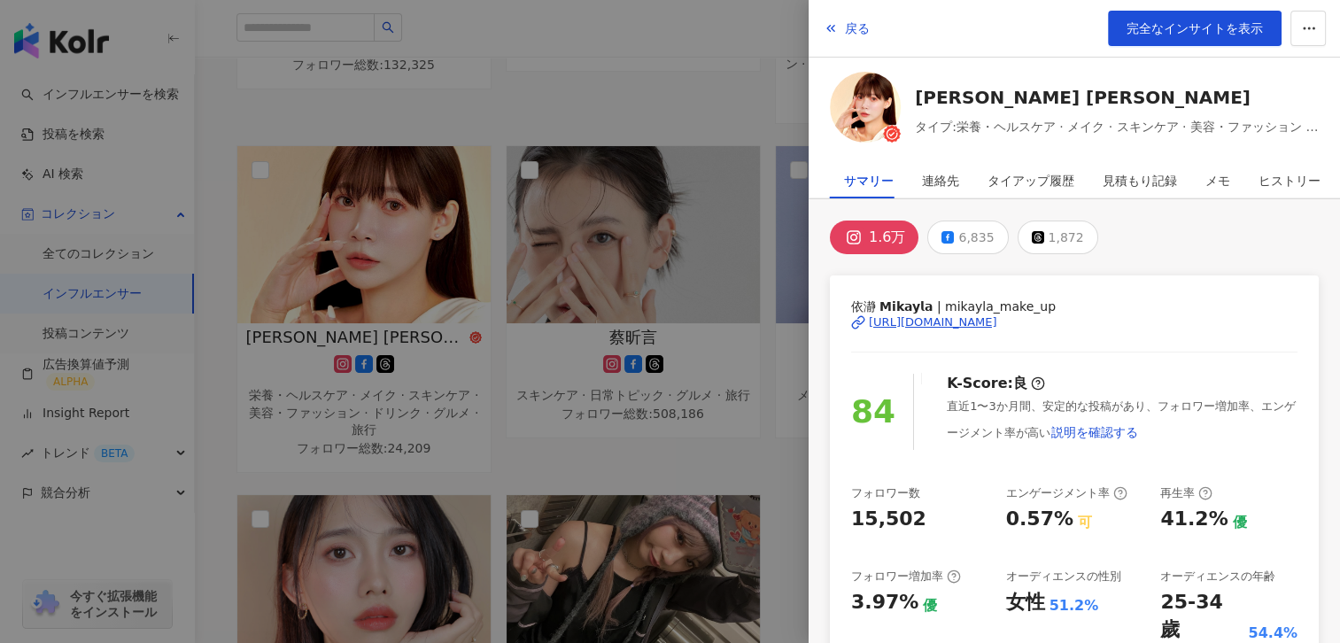
click at [976, 325] on div "[URL][DOMAIN_NAME]" at bounding box center [933, 322] width 128 height 16
click at [587, 421] on div at bounding box center [670, 321] width 1340 height 643
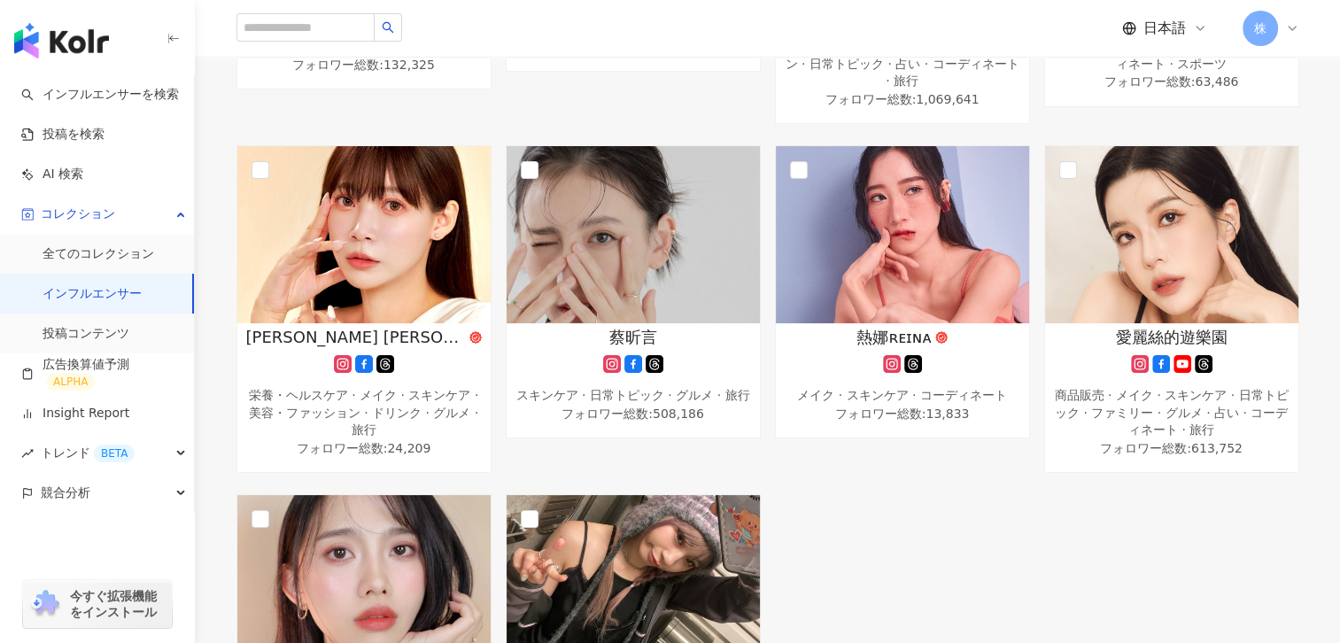
scroll to position [1268, 0]
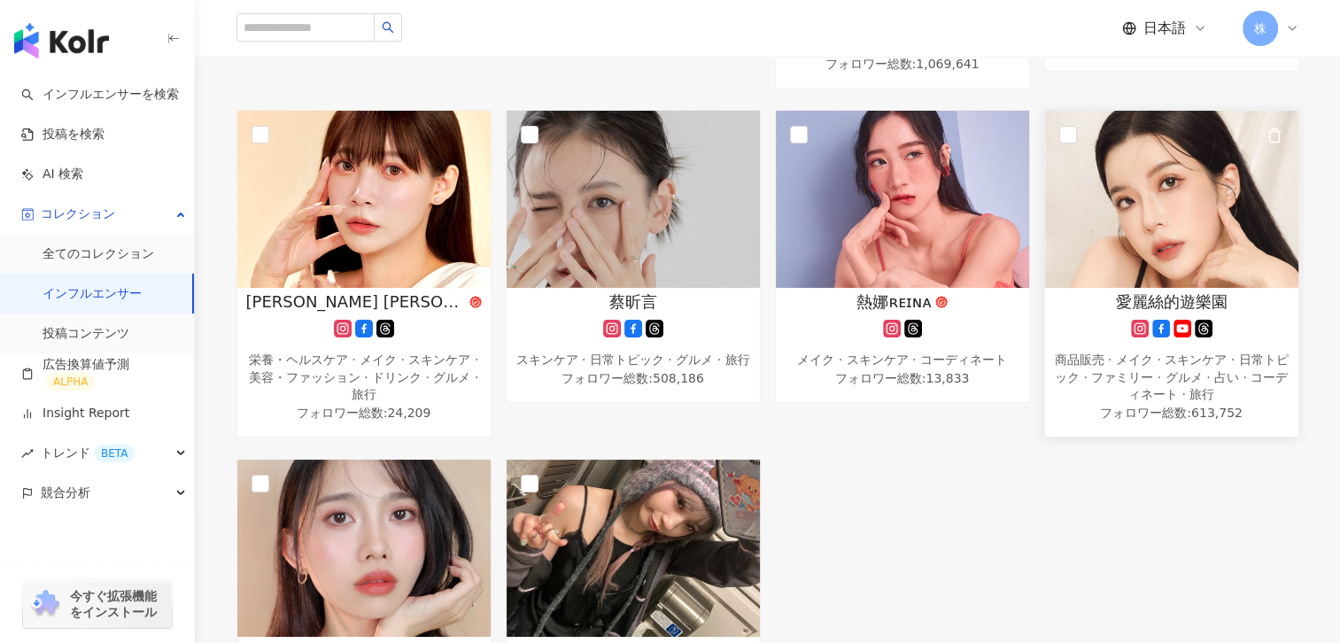
click at [1121, 291] on span "愛麗絲的遊樂園" at bounding box center [1172, 302] width 112 height 22
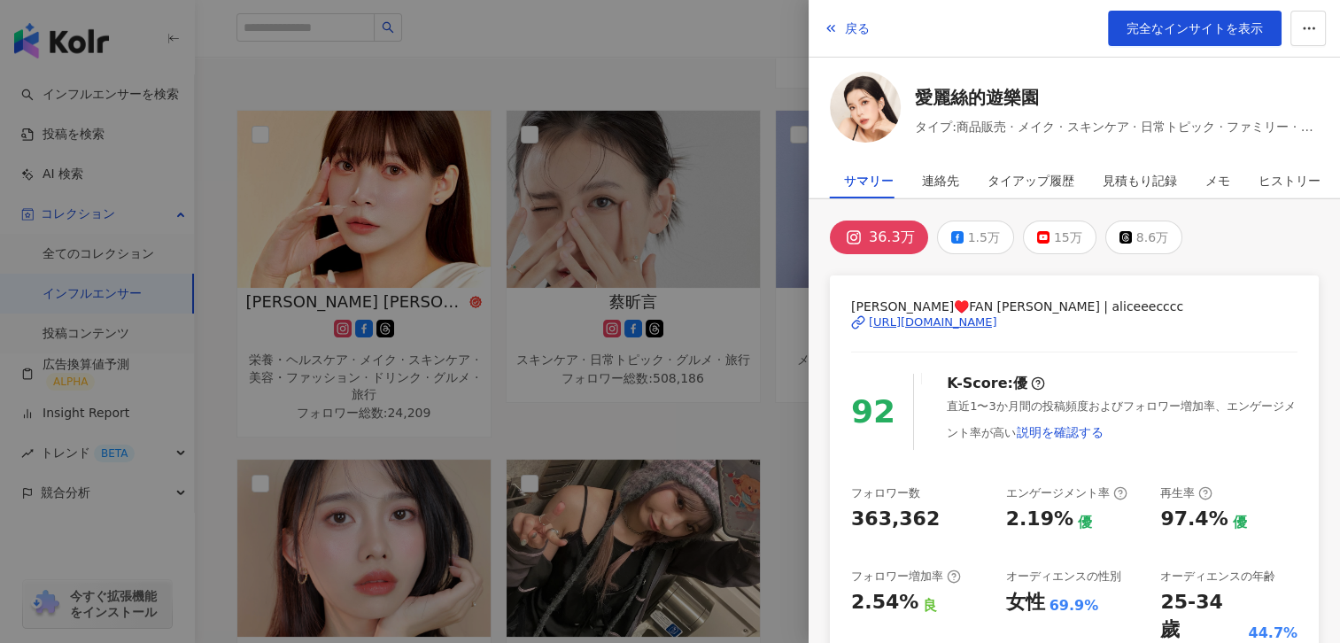
drag, startPoint x: 1327, startPoint y: 314, endPoint x: 1312, endPoint y: 361, distance: 48.5
click at [1311, 362] on div "36.3万 1.5万 15万 8.6万 Alice♥️FAN [PERSON_NAME] | aliceeecccc [URL][DOMAIN_NAME] 9…" at bounding box center [1074, 630] width 531 height 862
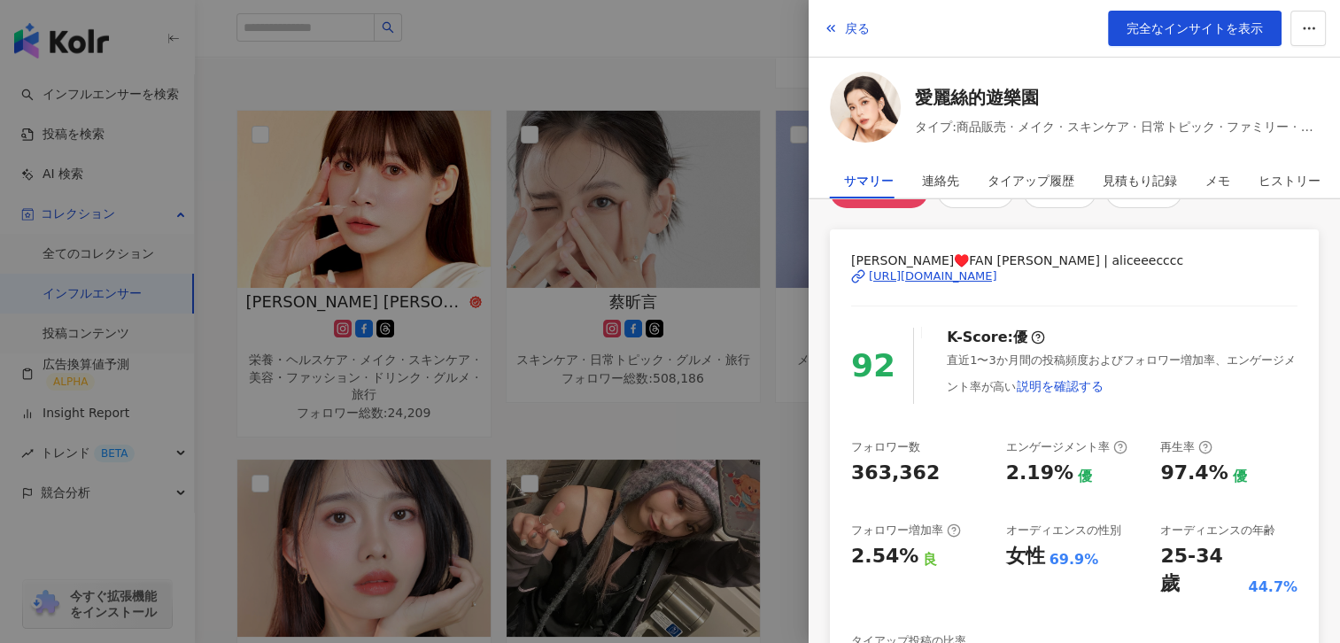
scroll to position [25, 0]
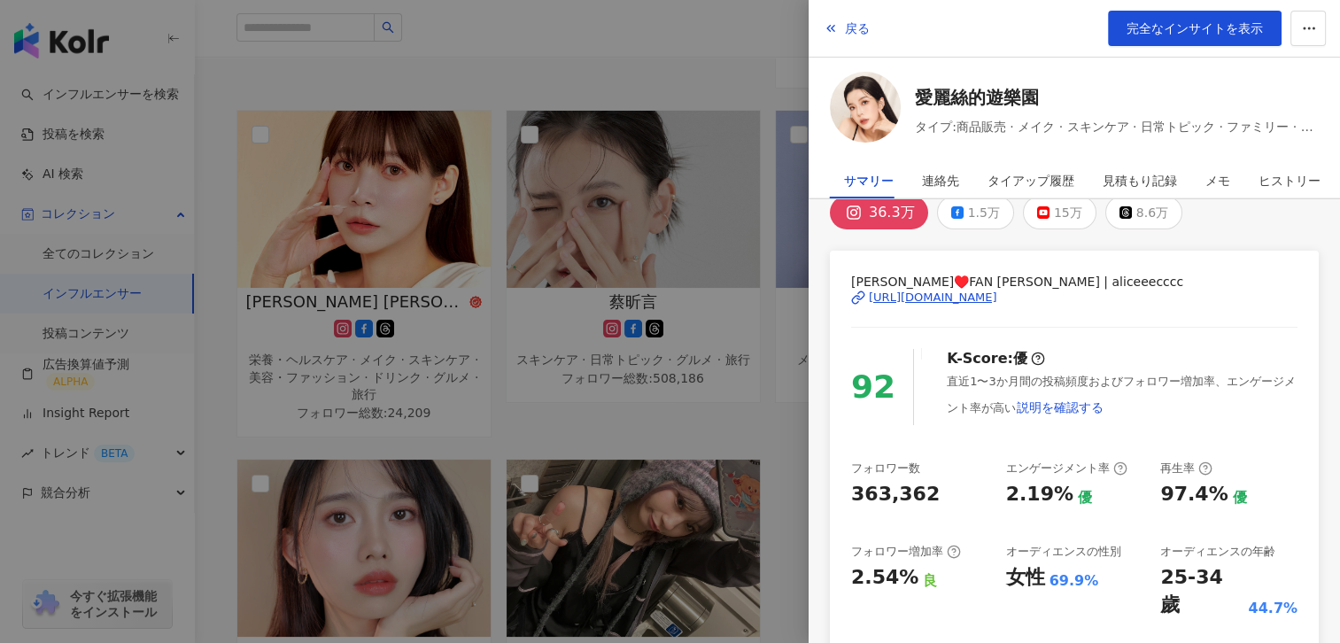
click at [928, 291] on div "[URL][DOMAIN_NAME]" at bounding box center [933, 298] width 128 height 16
click at [510, 387] on div at bounding box center [670, 321] width 1340 height 643
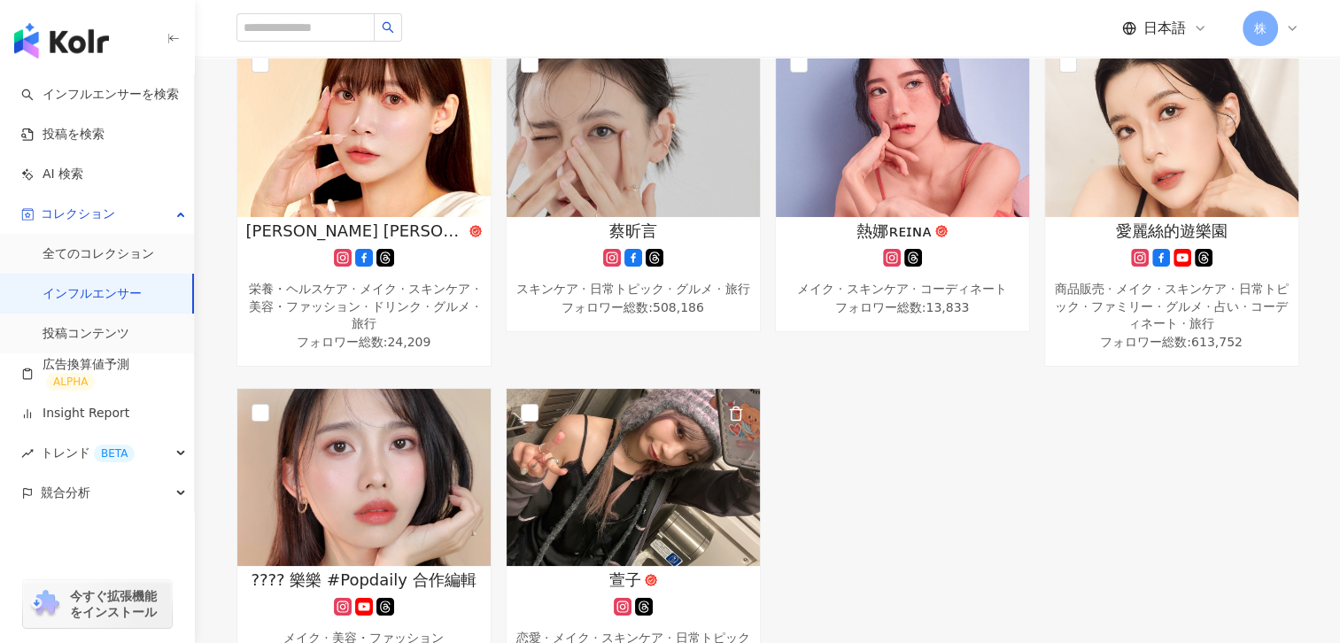
scroll to position [1374, 0]
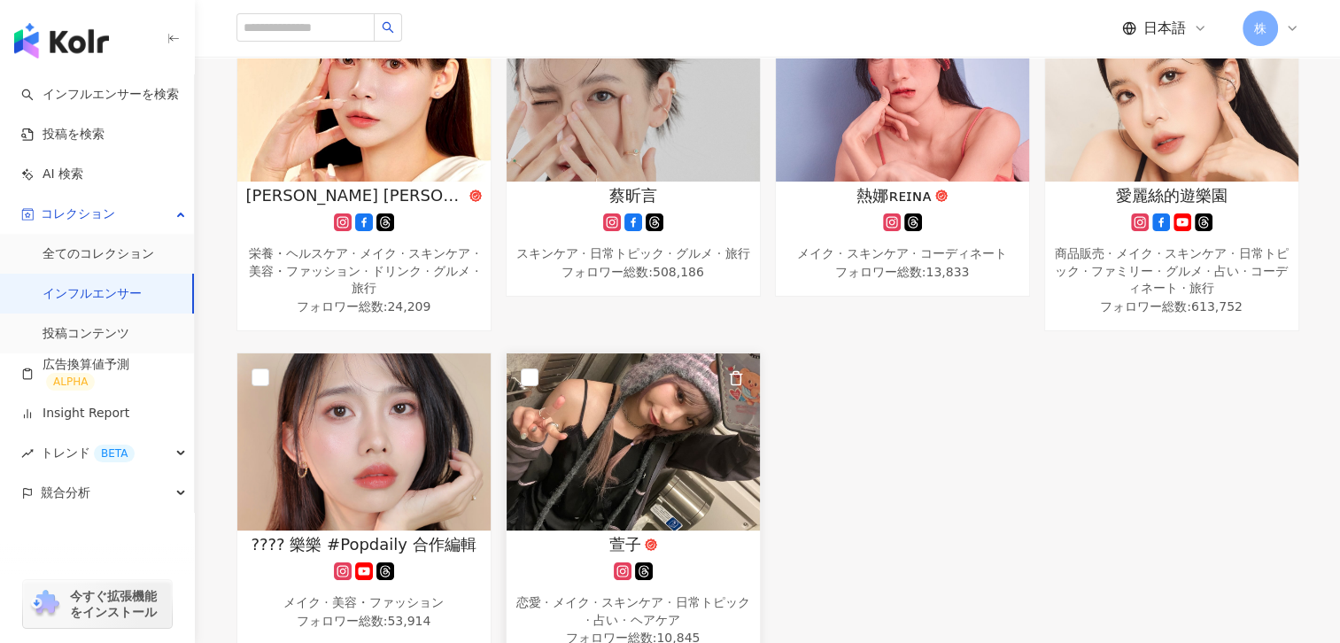
click at [556, 533] on div "[PERSON_NAME] 恋愛 · メイク · スキンケア · 日常トピック · 占い · ヘアケア フォロワー総数 : 10,845" at bounding box center [633, 591] width 253 height 116
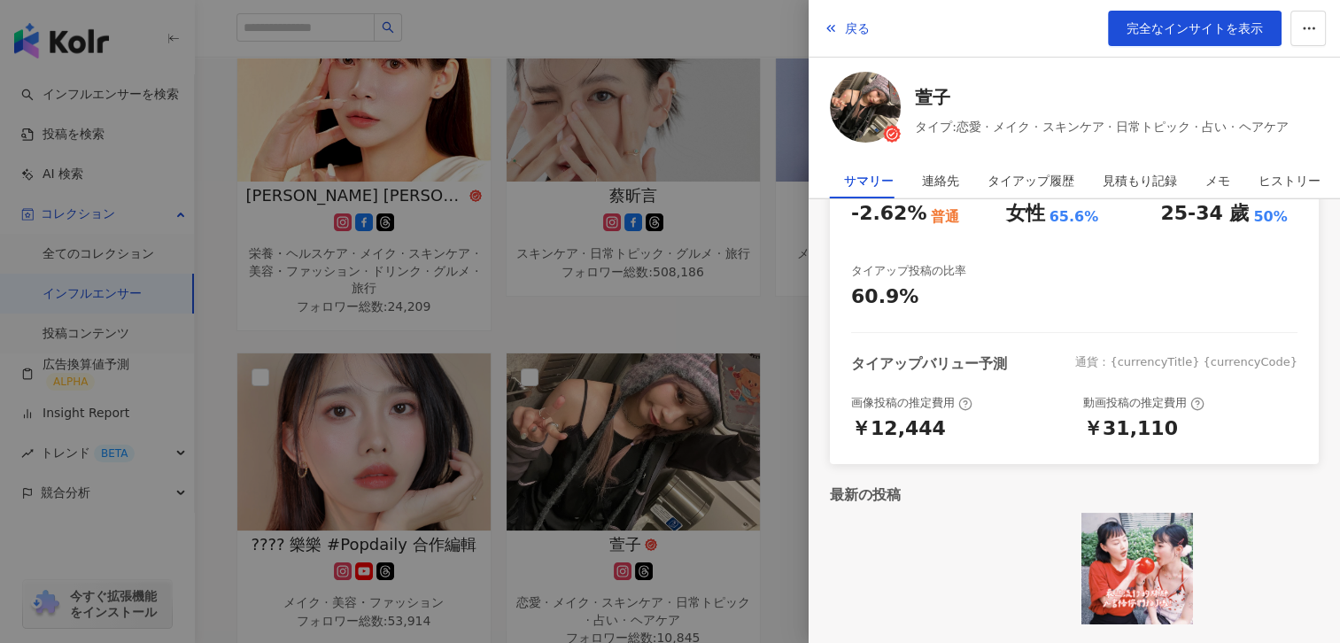
scroll to position [0, 0]
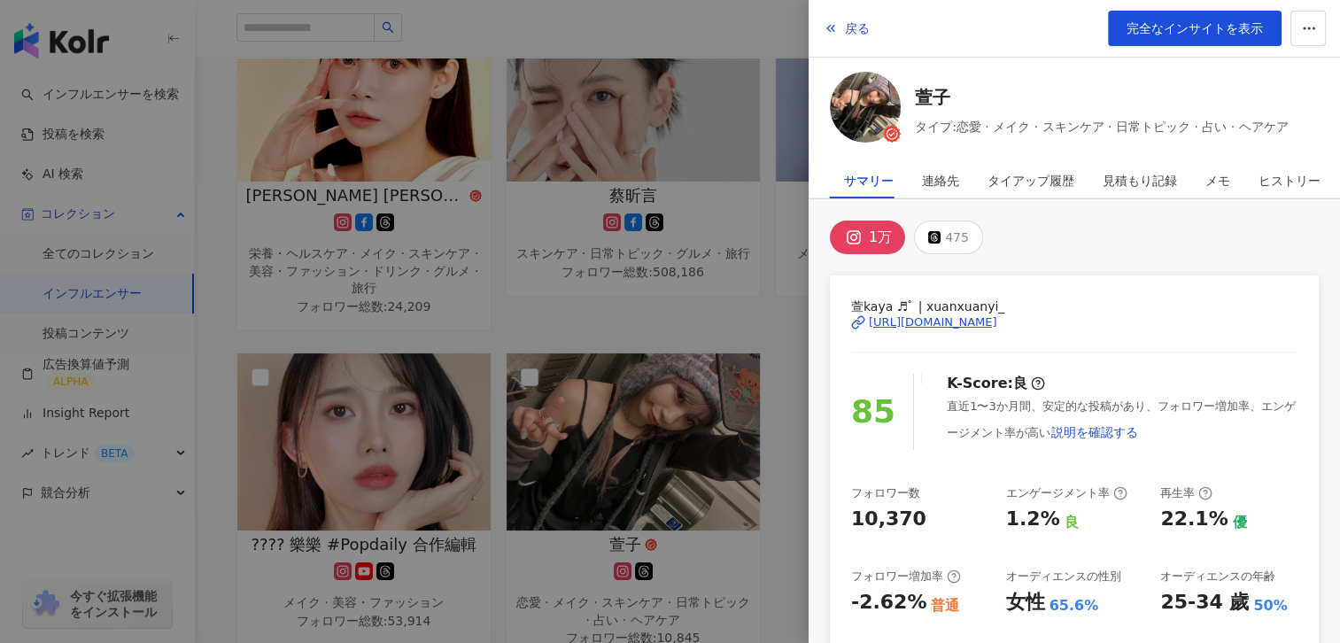
click at [997, 314] on div "[URL][DOMAIN_NAME]" at bounding box center [933, 322] width 128 height 16
click at [776, 287] on div at bounding box center [670, 321] width 1340 height 643
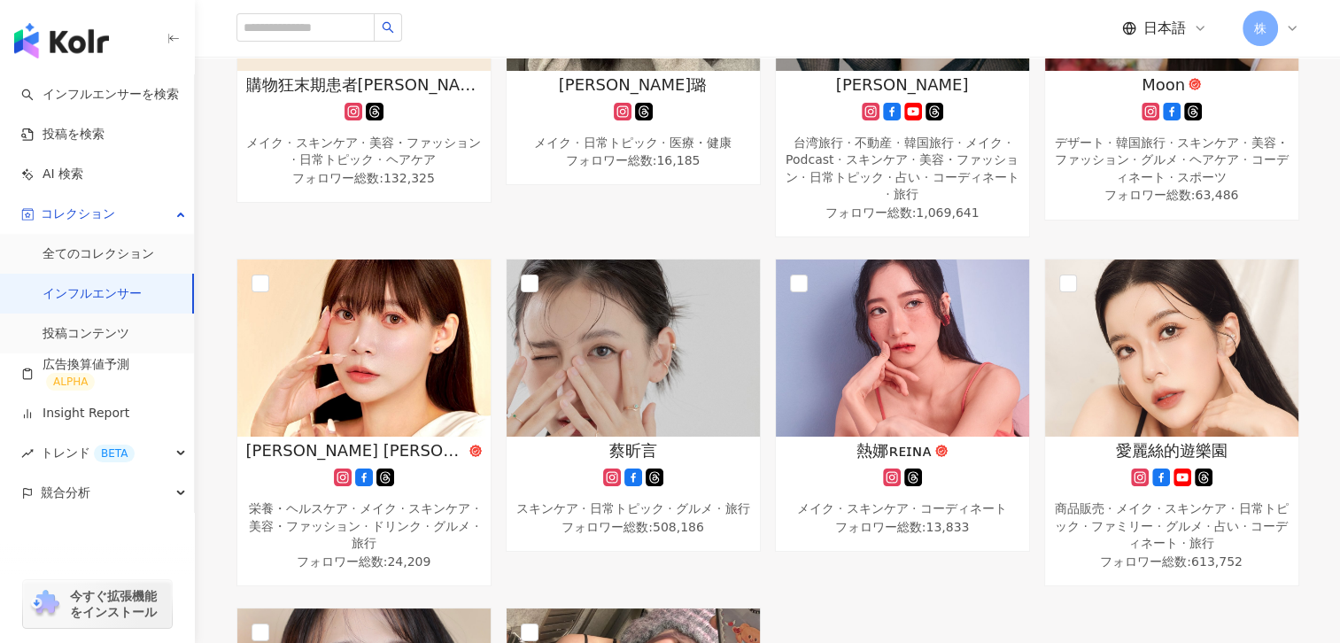
scroll to position [1042, 0]
